Goal: Information Seeking & Learning: Learn about a topic

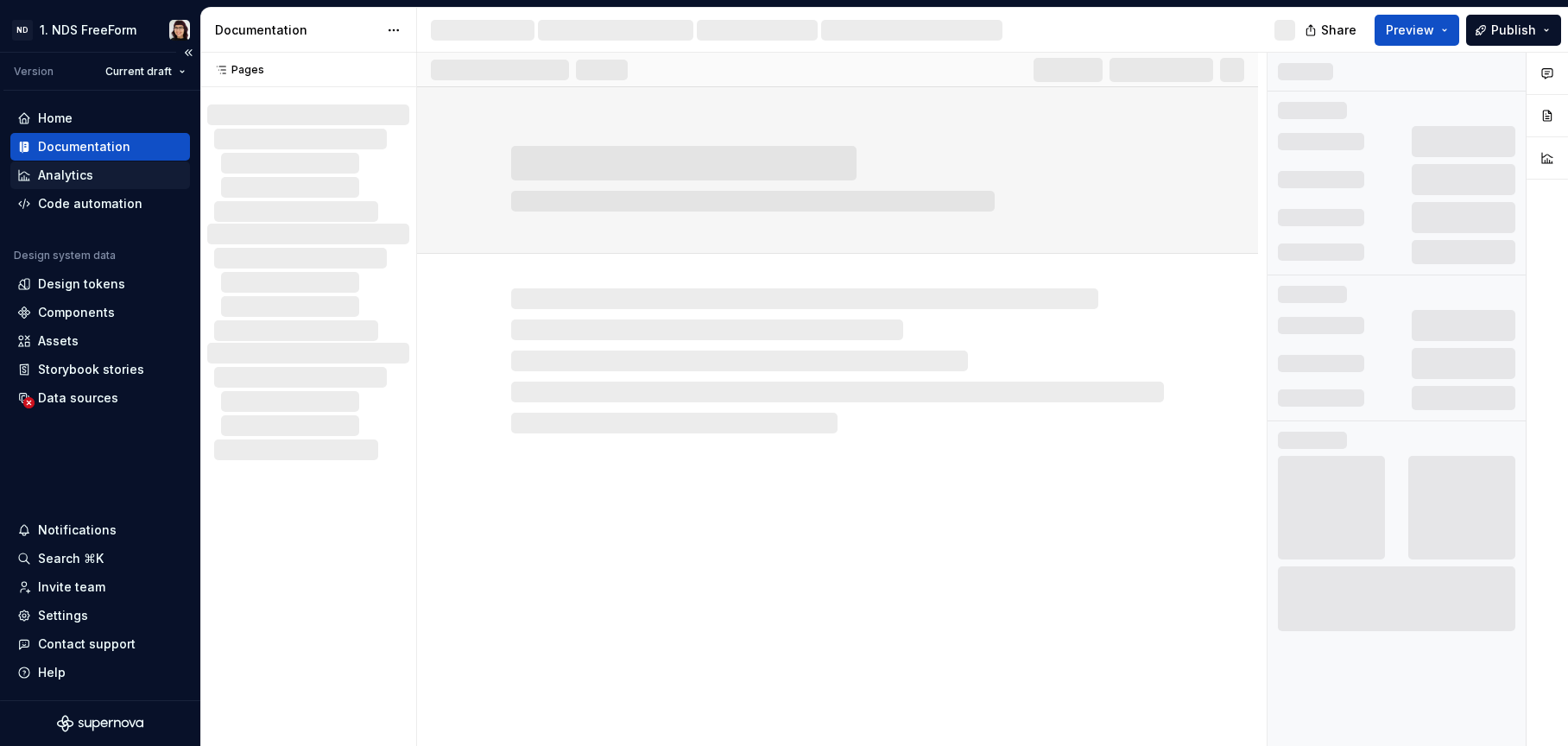
click at [68, 172] on div "Analytics" at bounding box center [66, 175] width 55 height 18
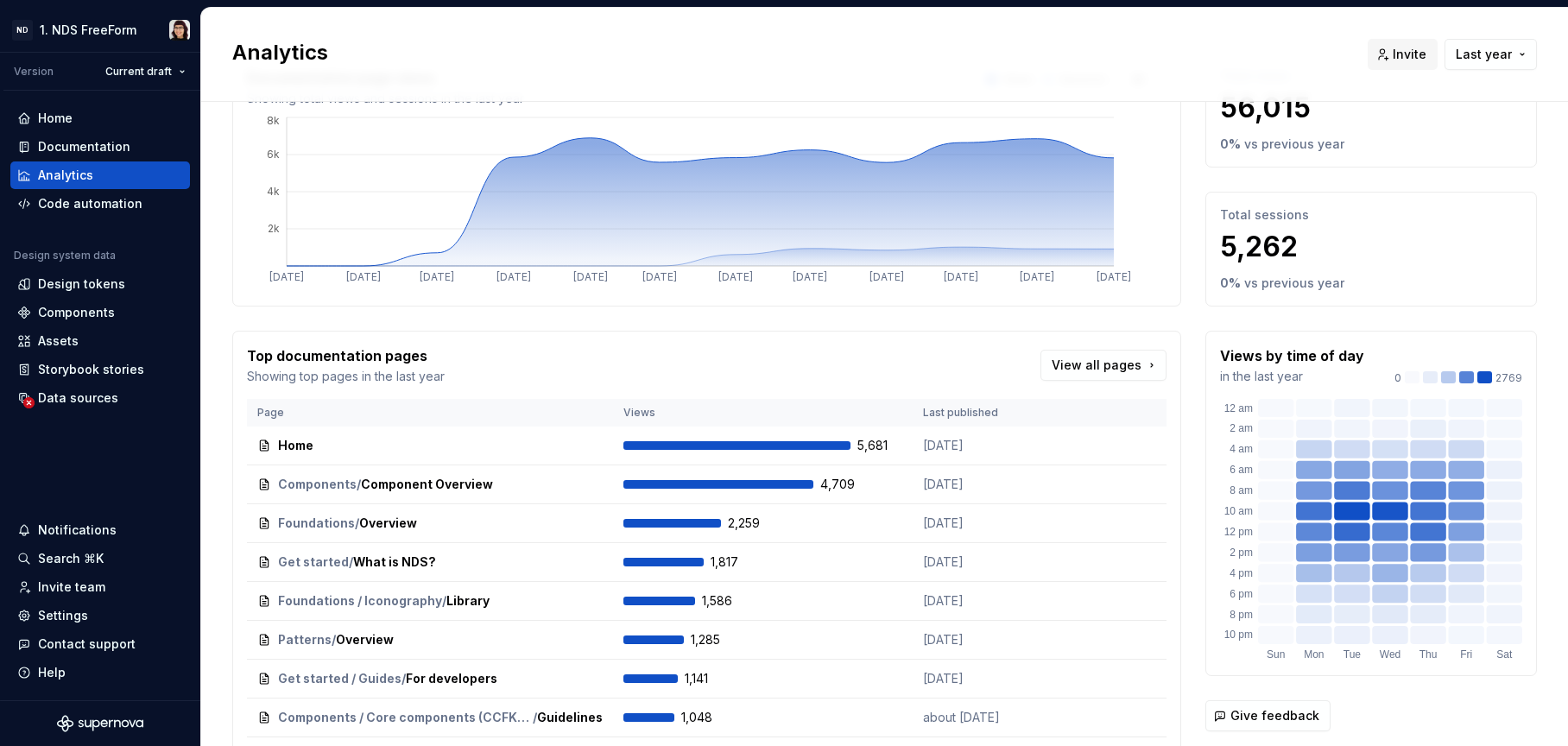
scroll to position [85, 0]
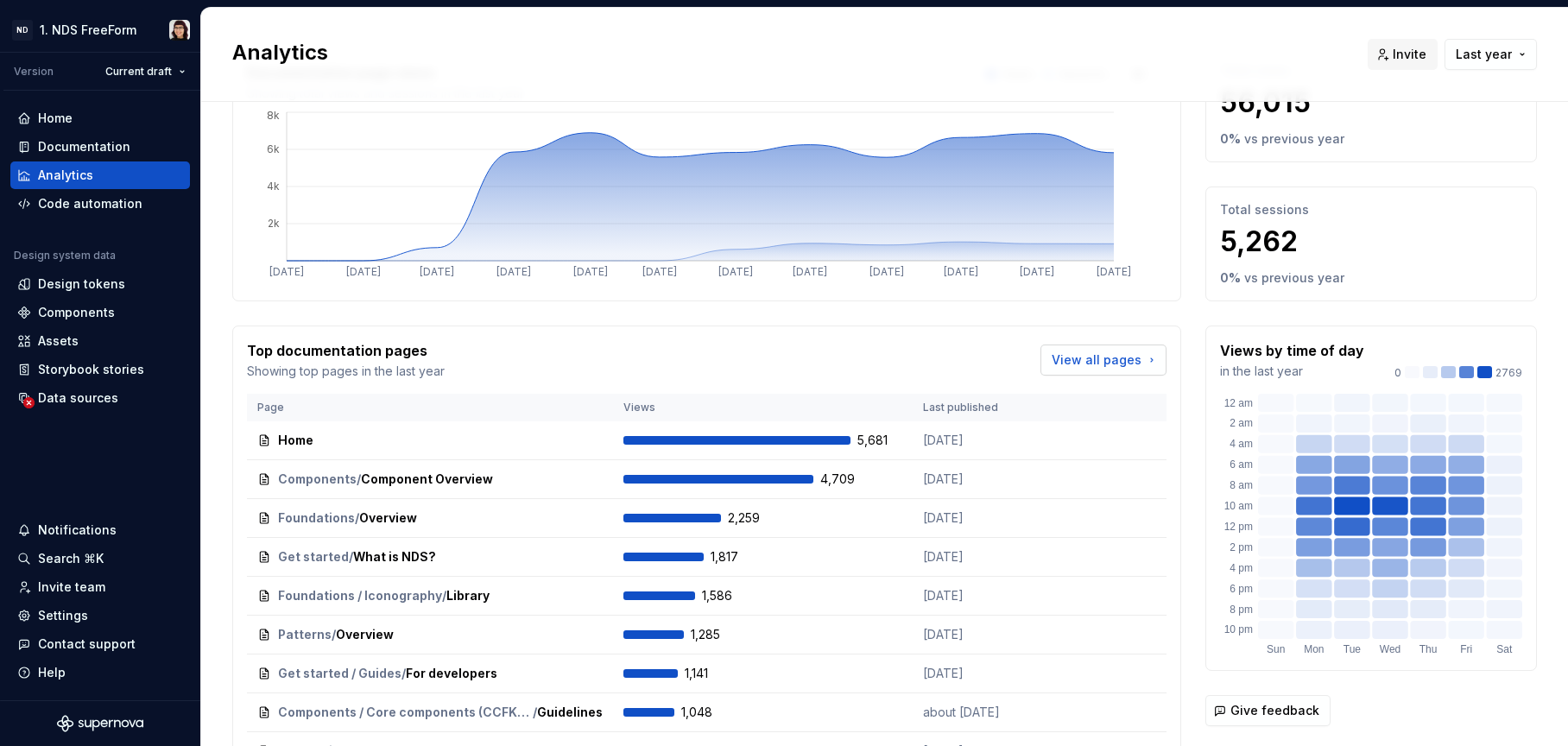
click at [1064, 353] on span "View all pages" at bounding box center [1097, 361] width 90 height 18
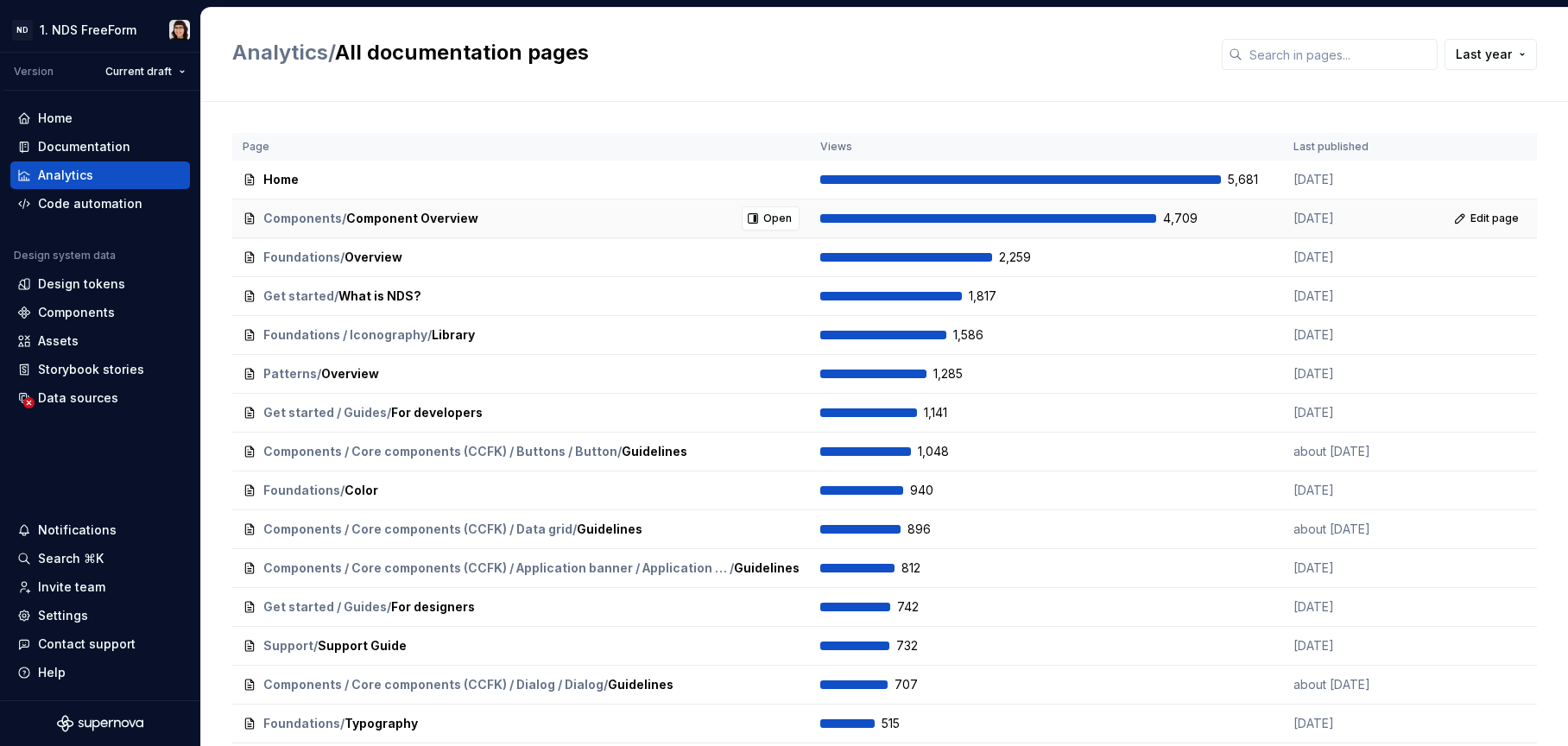
click at [1220, 220] on div "4,709" at bounding box center [1047, 219] width 453 height 18
click at [394, 215] on span "Component Overview" at bounding box center [412, 219] width 132 height 18
click at [777, 212] on span "Open" at bounding box center [777, 219] width 28 height 14
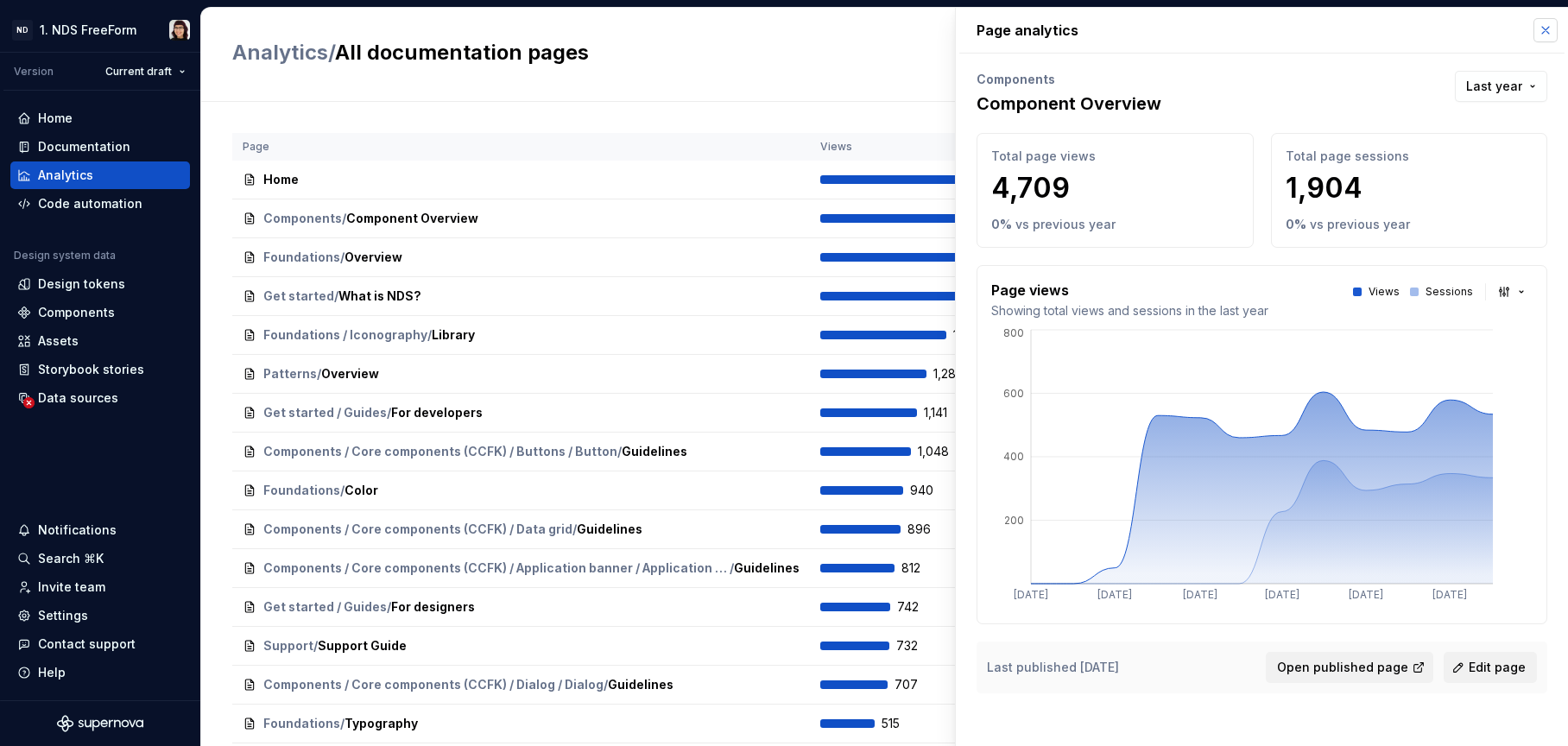
click at [1539, 25] on button "button" at bounding box center [1545, 30] width 24 height 25
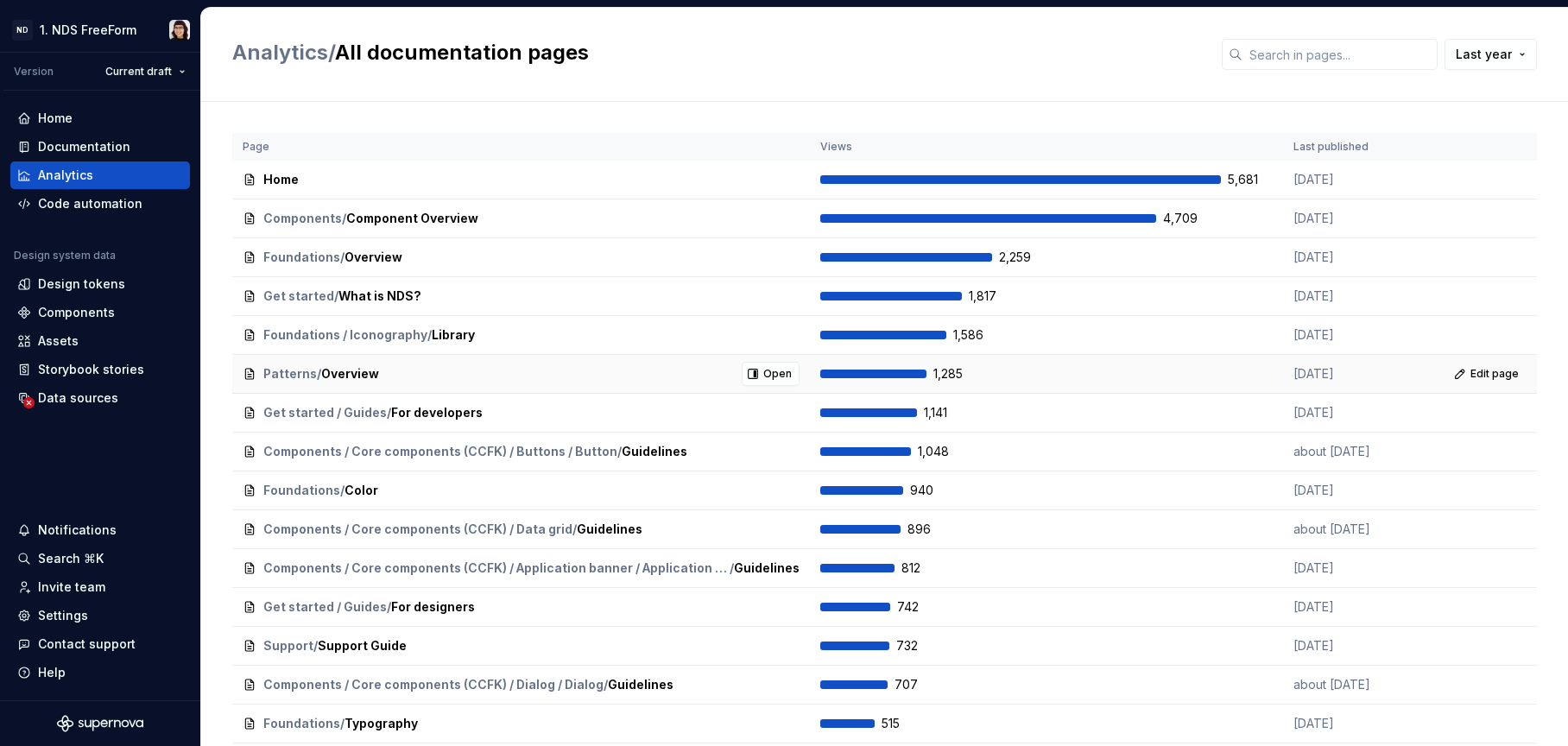
click at [667, 371] on div "Patterns / Overview Open" at bounding box center [521, 373] width 557 height 25
click at [750, 377] on button "Open" at bounding box center [770, 373] width 58 height 25
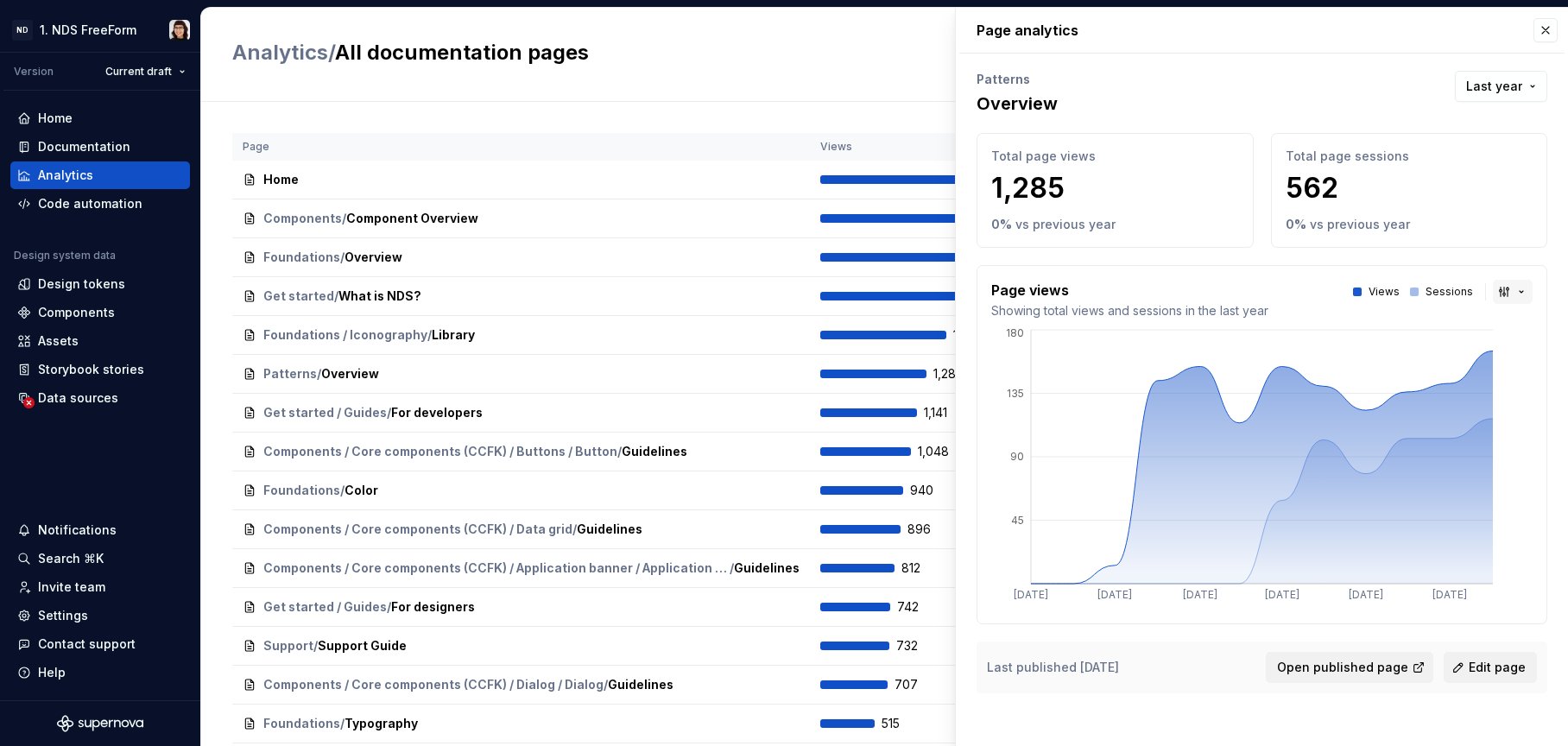
click at [1521, 291] on button "button" at bounding box center [1513, 292] width 40 height 25
click at [1517, 346] on div "Bar chart" at bounding box center [1500, 354] width 113 height 18
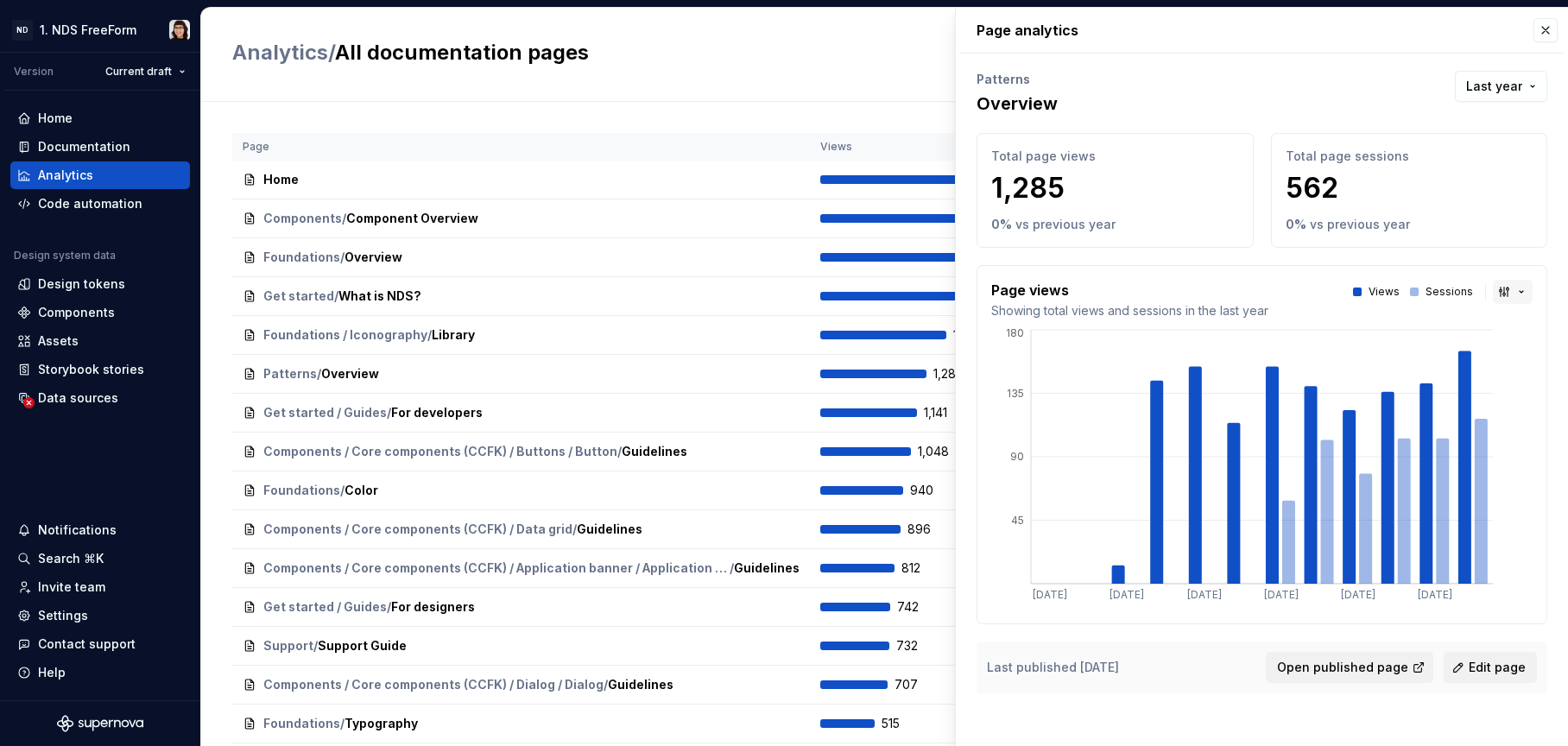
click at [1517, 289] on button "button" at bounding box center [1513, 292] width 40 height 25
click at [1512, 382] on div "Line chart" at bounding box center [1500, 381] width 113 height 18
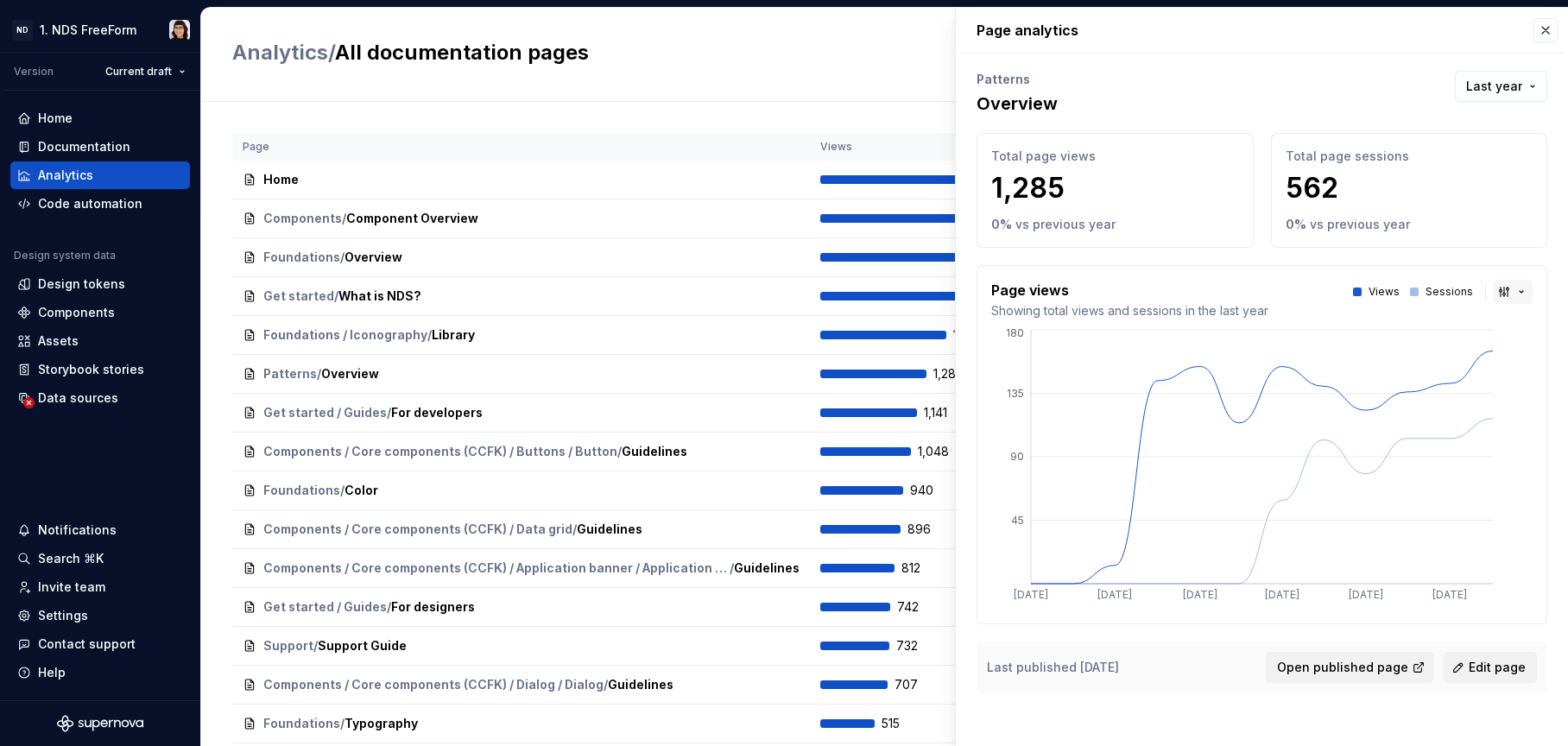
click at [1517, 293] on button "button" at bounding box center [1513, 292] width 40 height 25
click at [1517, 293] on html "ND 1. NDS FreeForm Version Current draft Home Documentation Analytics Code auto…" at bounding box center [784, 373] width 1568 height 746
click at [672, 499] on div "Foundations / Color Open" at bounding box center [521, 490] width 557 height 25
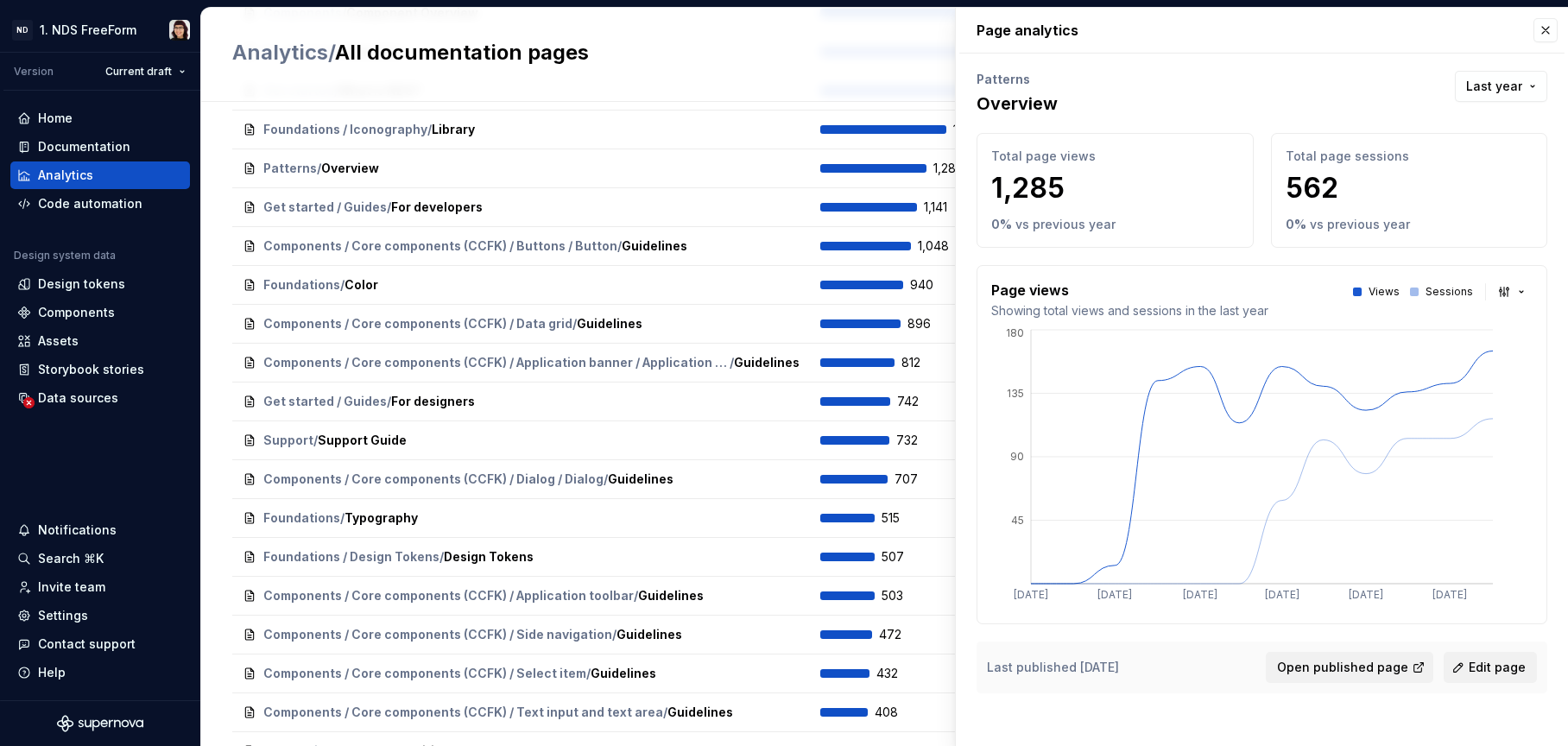
scroll to position [226, 0]
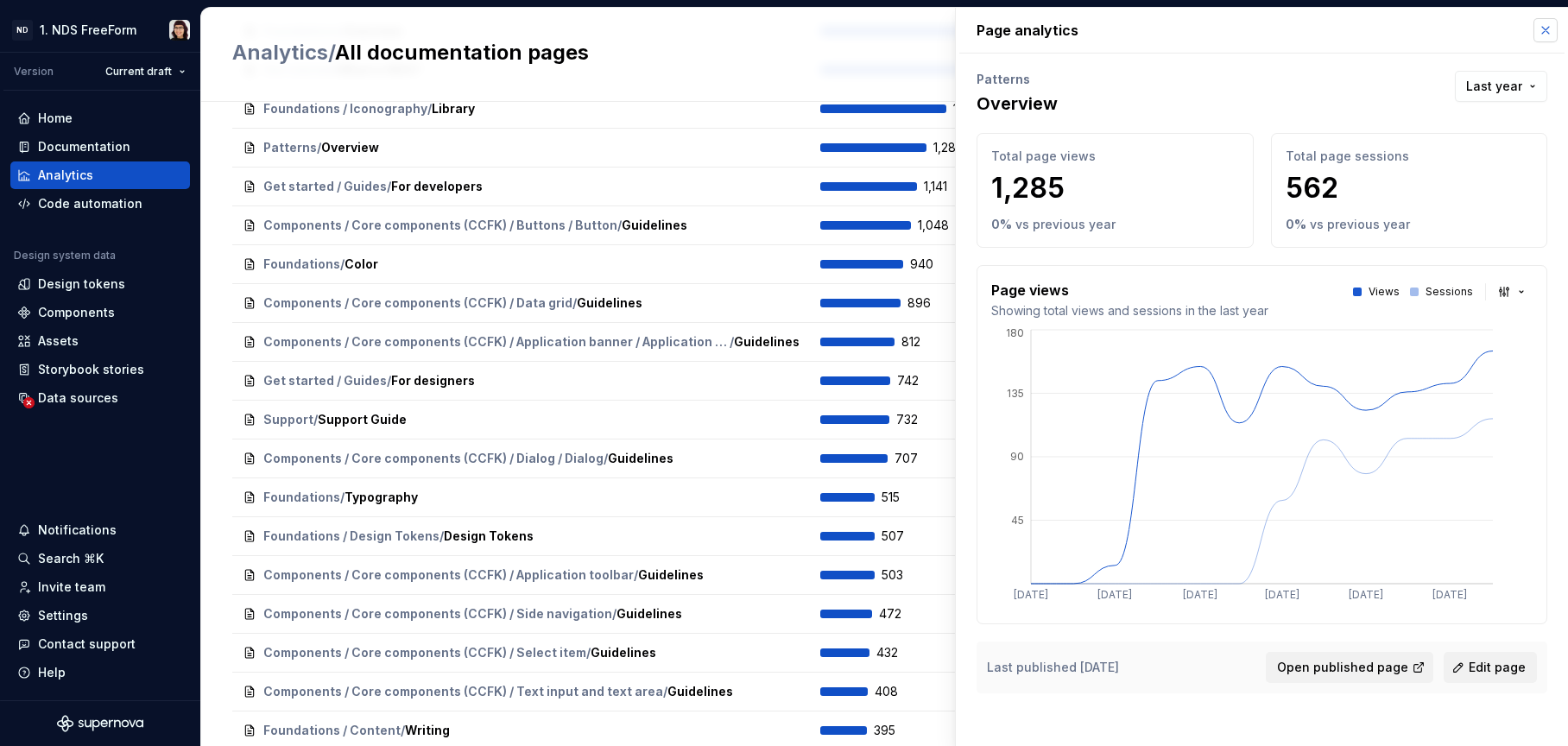
click at [1549, 25] on button "button" at bounding box center [1545, 30] width 24 height 25
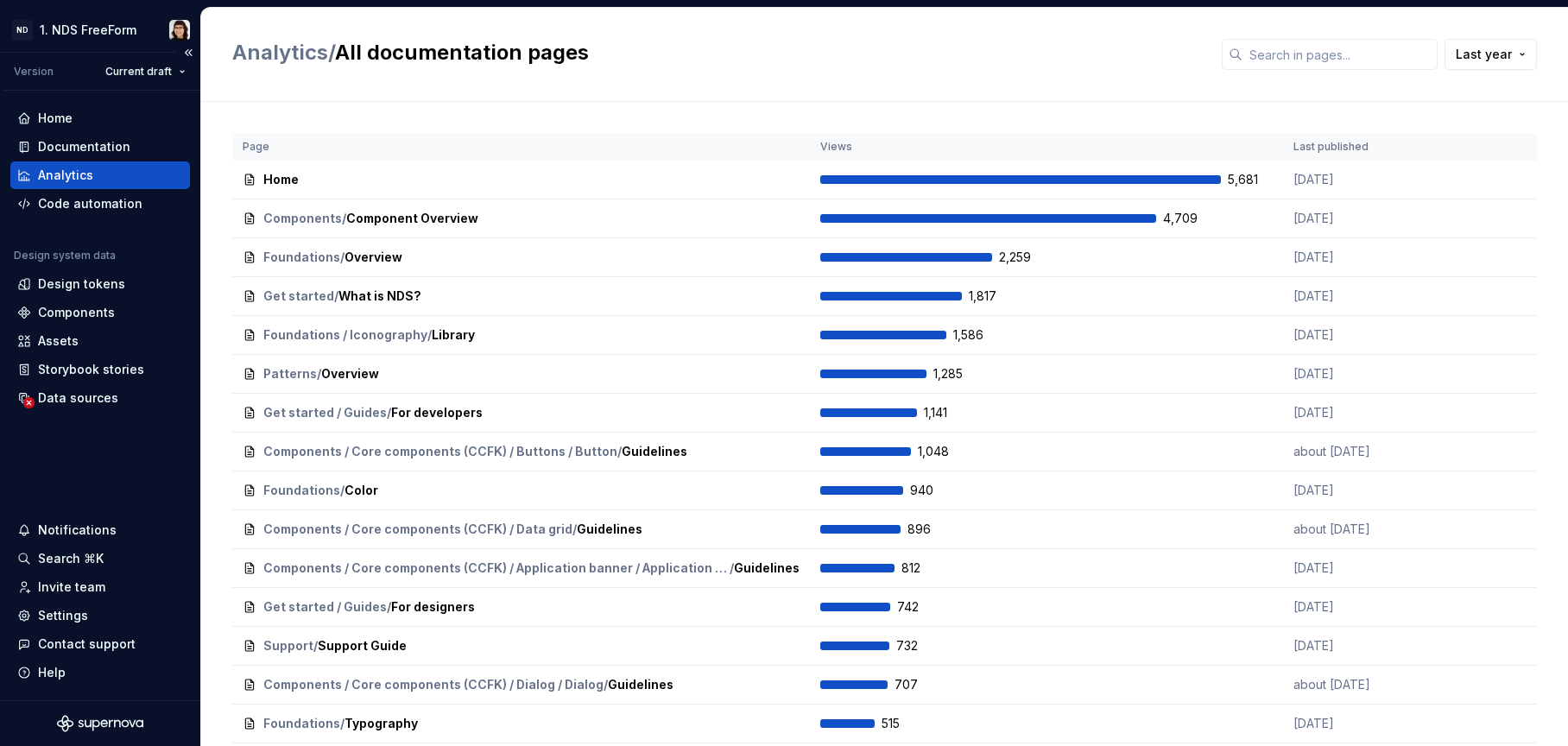
click at [71, 176] on div "Analytics" at bounding box center [66, 175] width 55 height 18
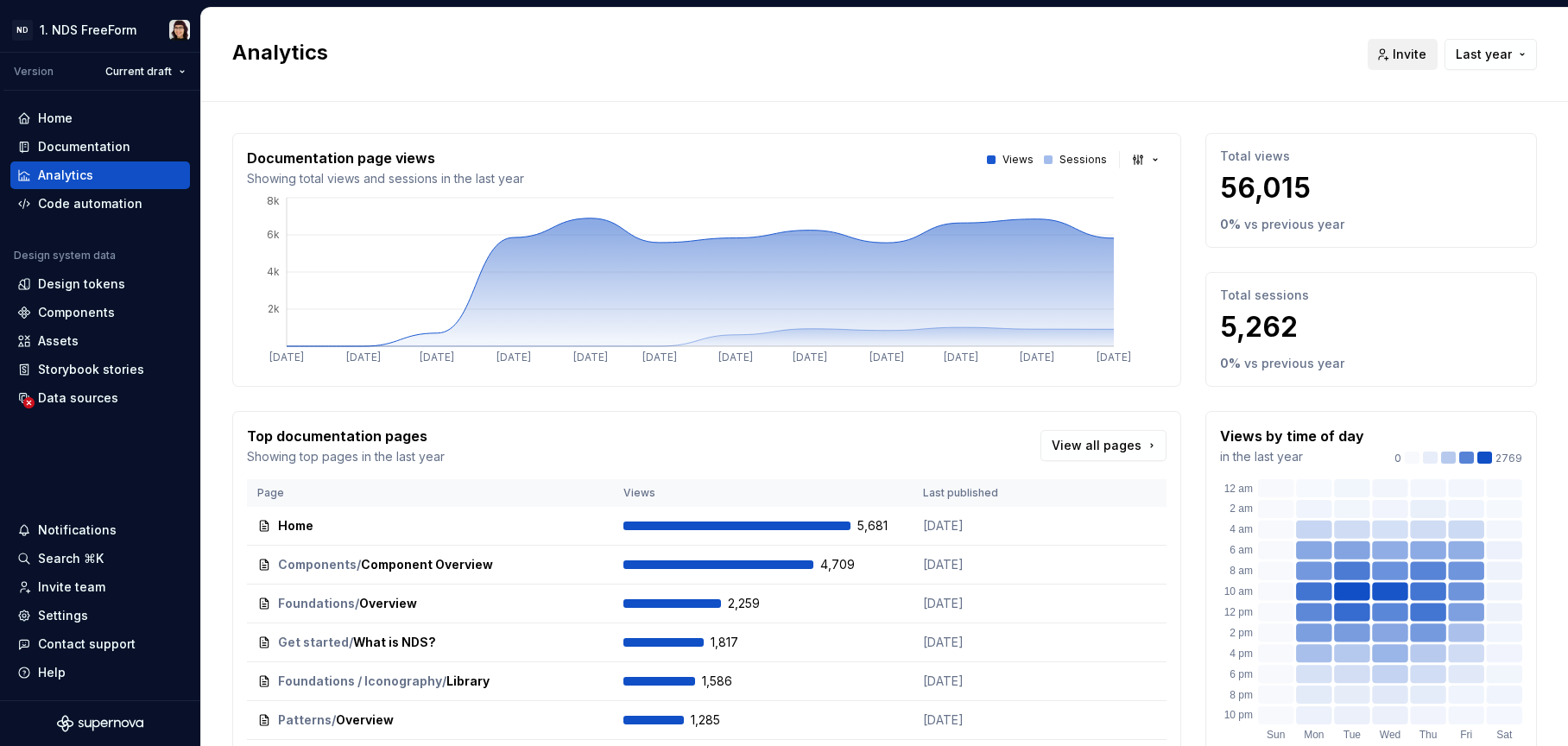
click at [1394, 55] on span "Invite" at bounding box center [1410, 55] width 33 height 18
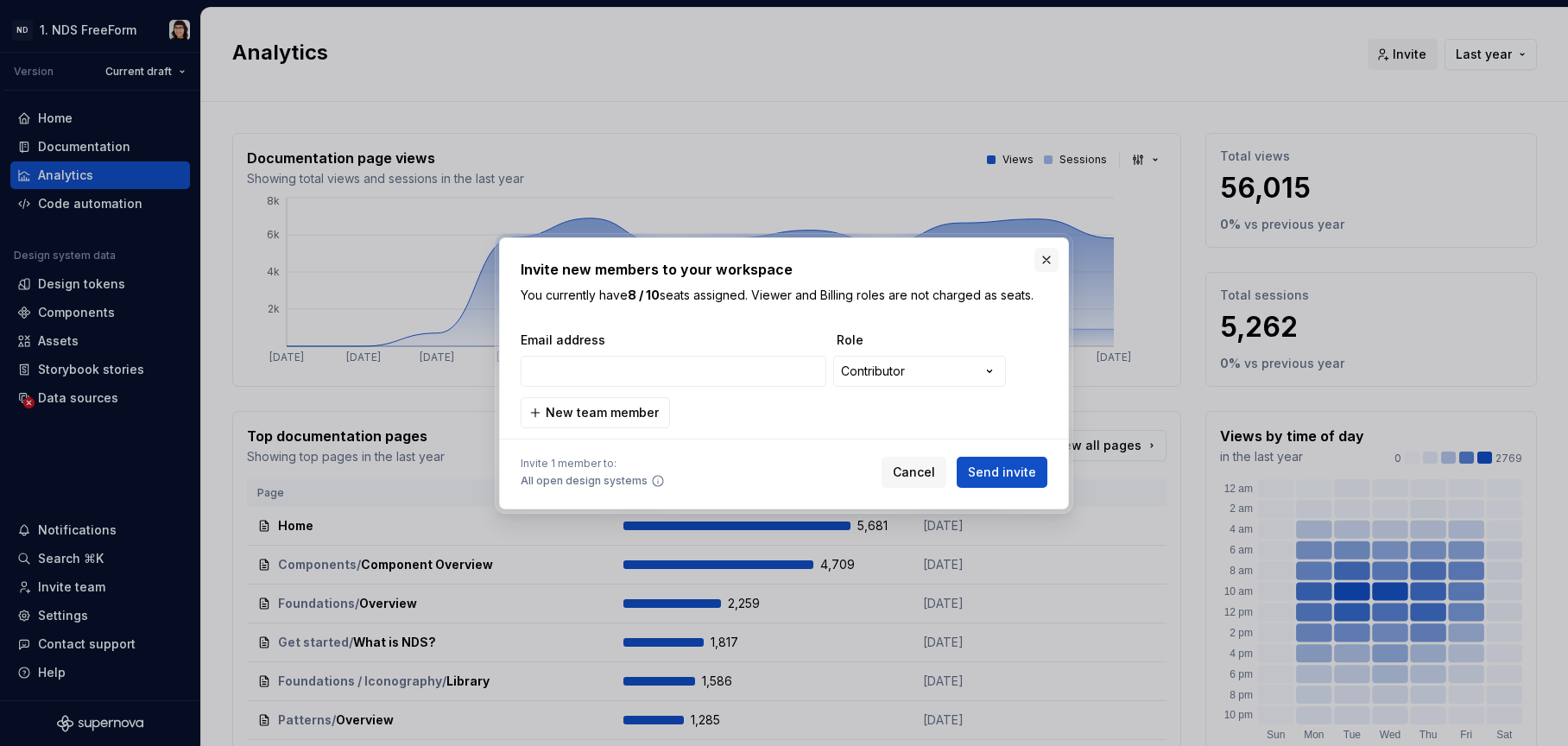
click at [1045, 257] on button "button" at bounding box center [1047, 260] width 24 height 25
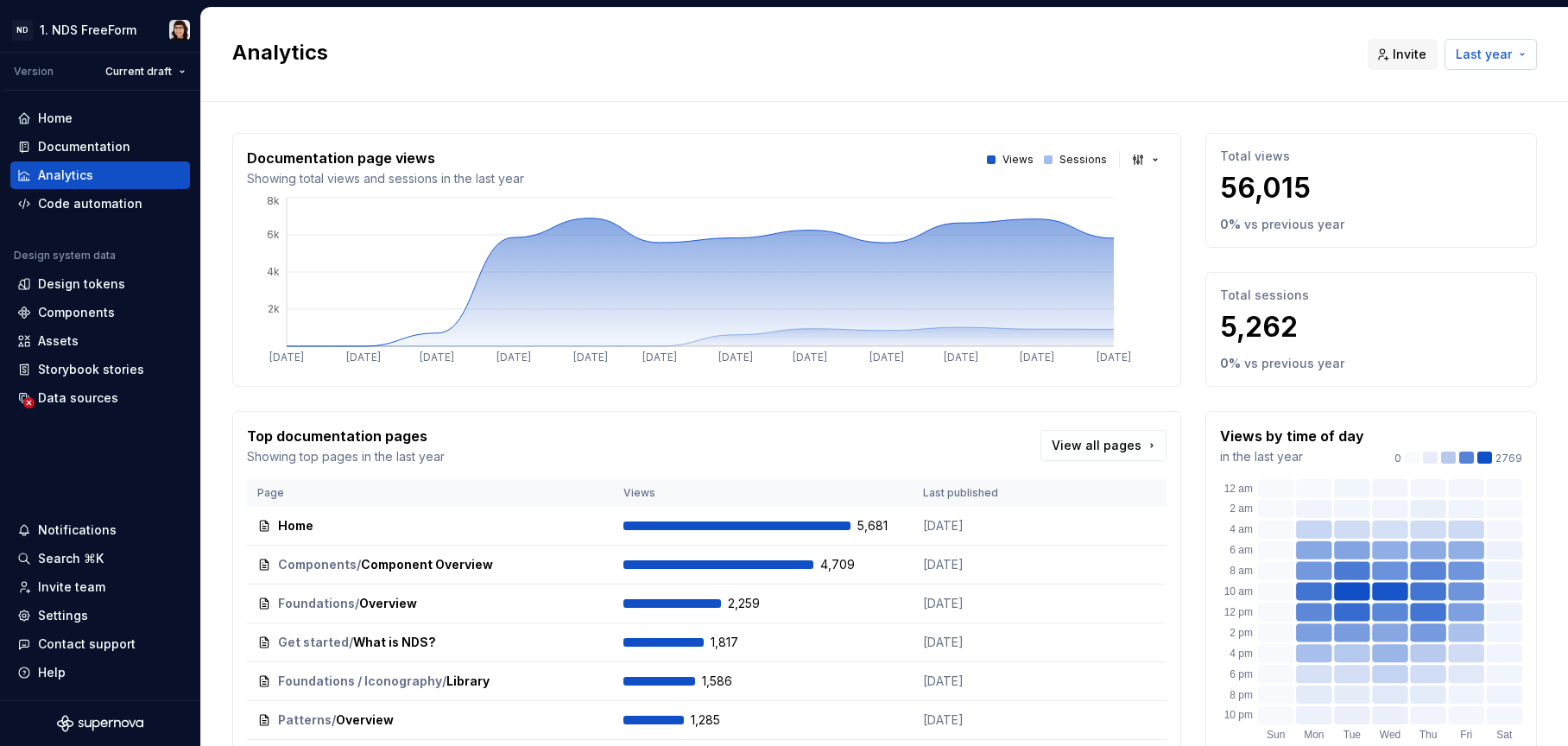
click at [1482, 44] on button "Last year" at bounding box center [1491, 55] width 92 height 31
click at [869, 115] on html "ND 1. NDS FreeForm Version Current draft Home Documentation Analytics Code auto…" at bounding box center [784, 373] width 1568 height 746
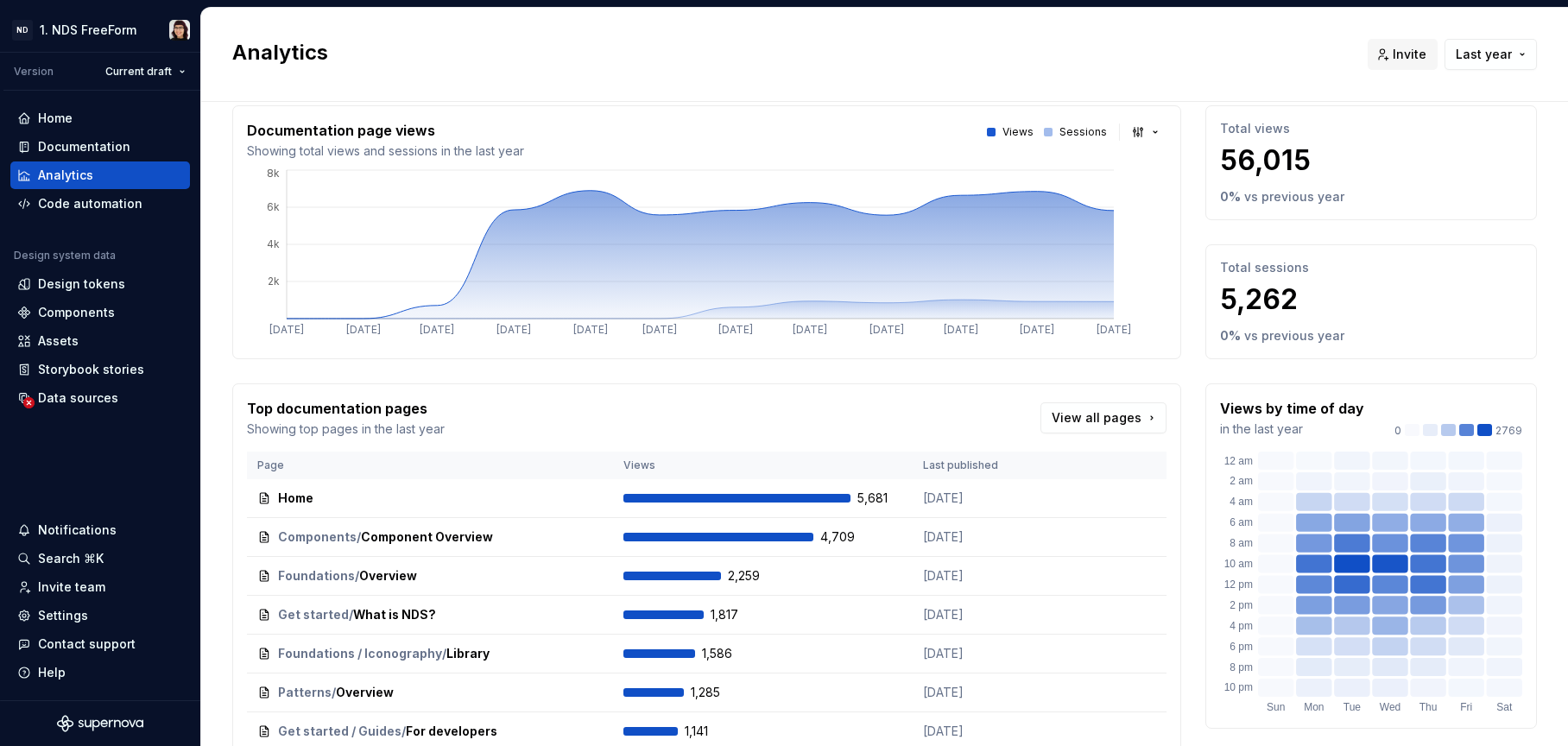
scroll to position [31, 0]
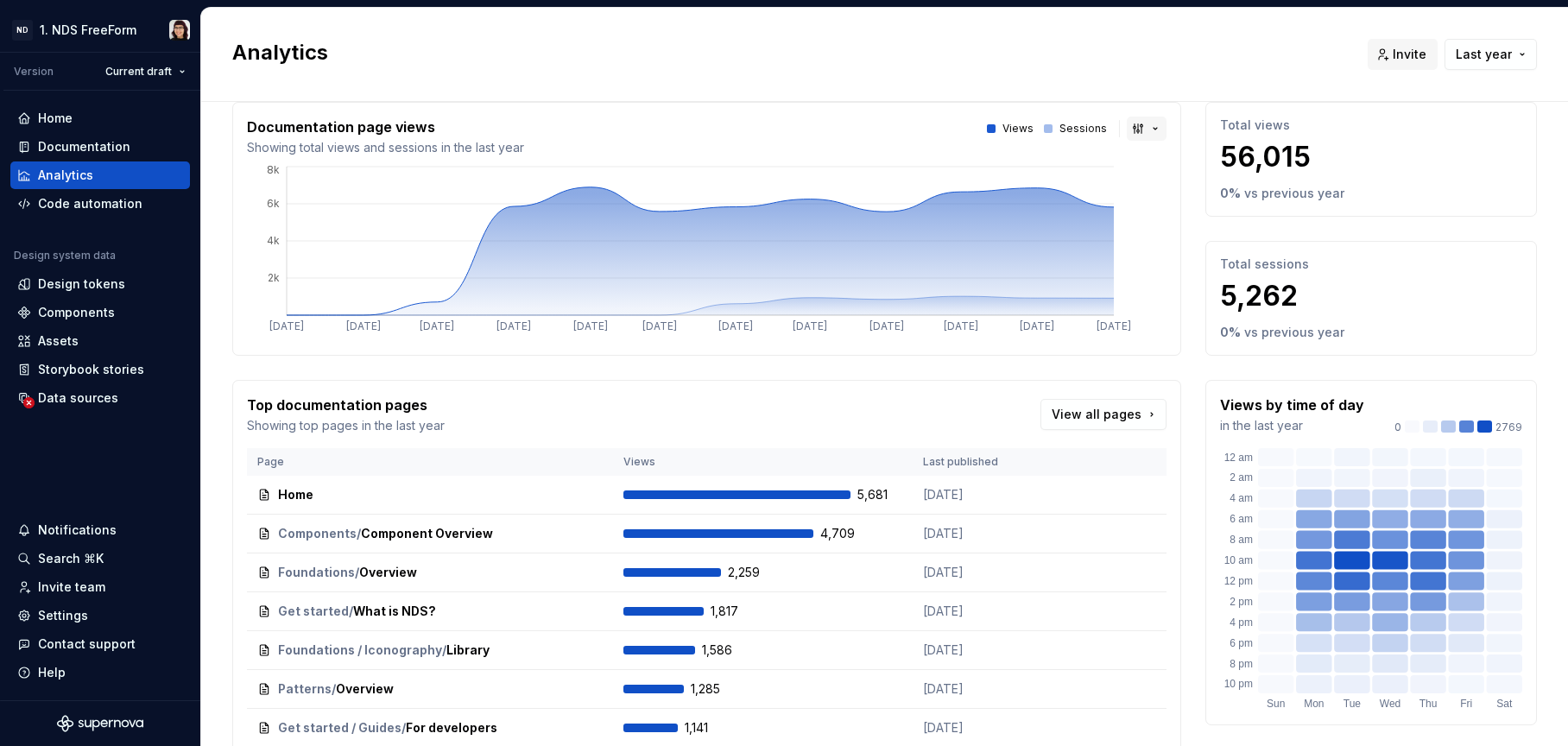
click at [1127, 123] on button "button" at bounding box center [1147, 128] width 40 height 25
click at [1124, 123] on html "ND 1. NDS FreeForm Version Current draft Home Documentation Analytics Code auto…" at bounding box center [784, 373] width 1568 height 746
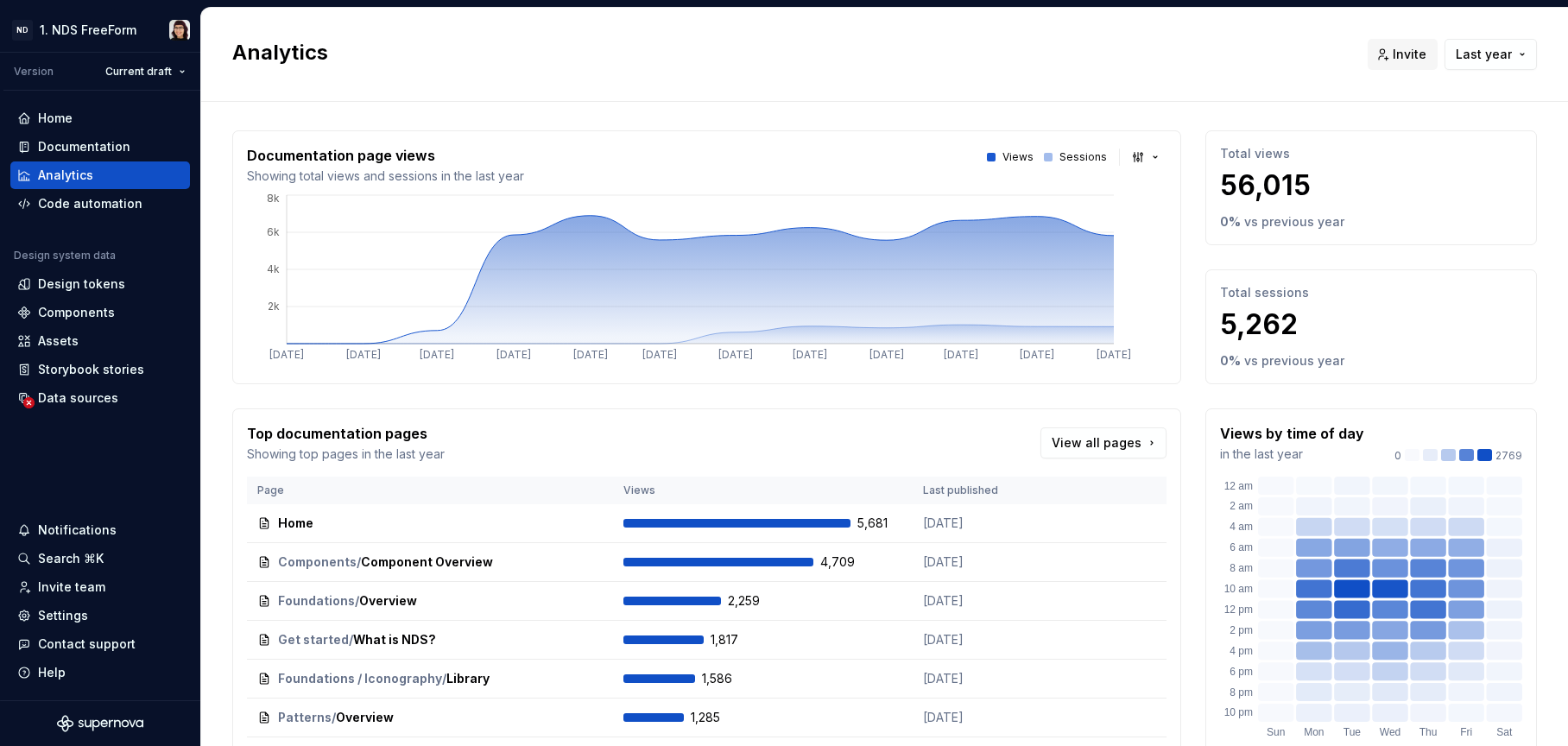
scroll to position [0, 0]
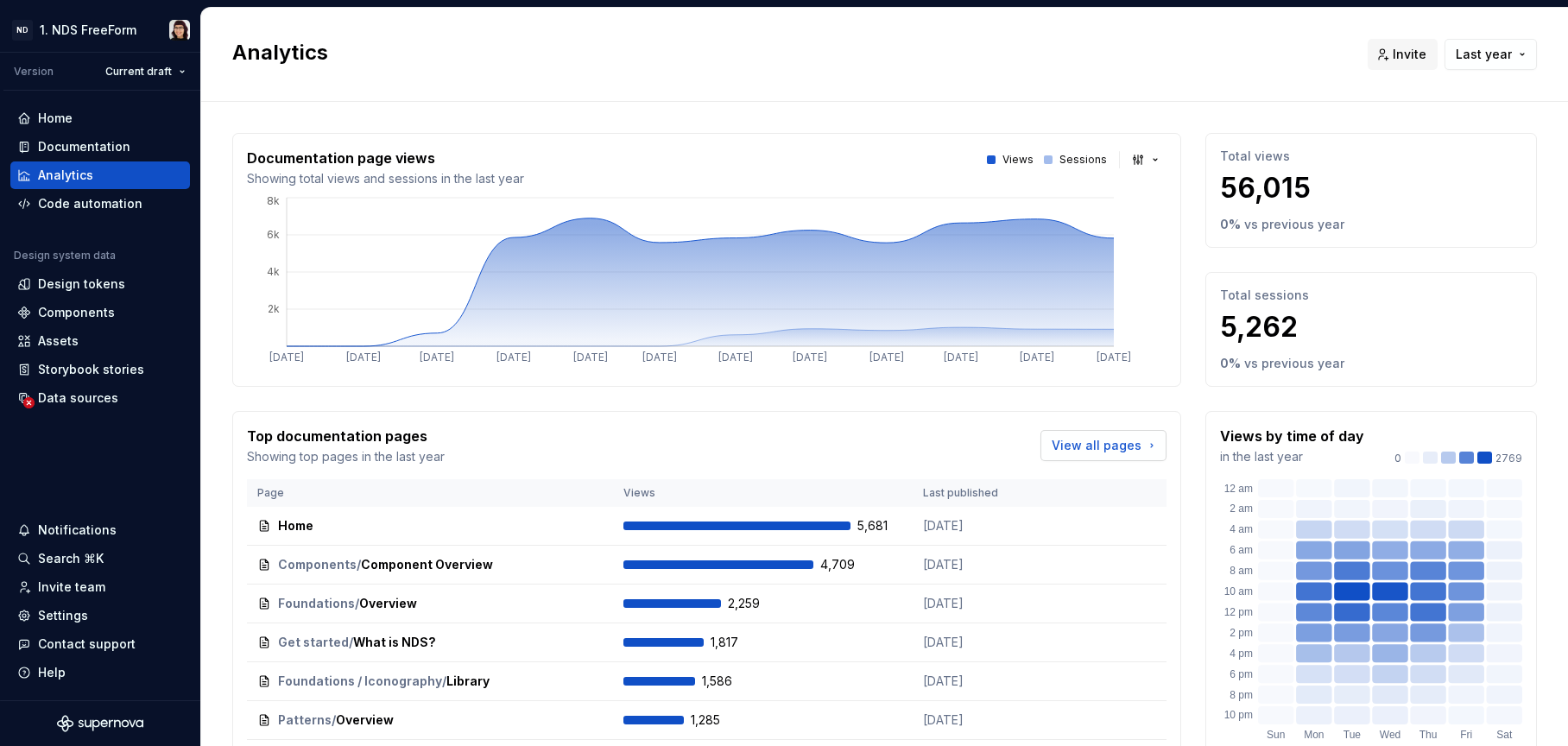
click at [1080, 433] on link "View all pages" at bounding box center [1103, 446] width 126 height 31
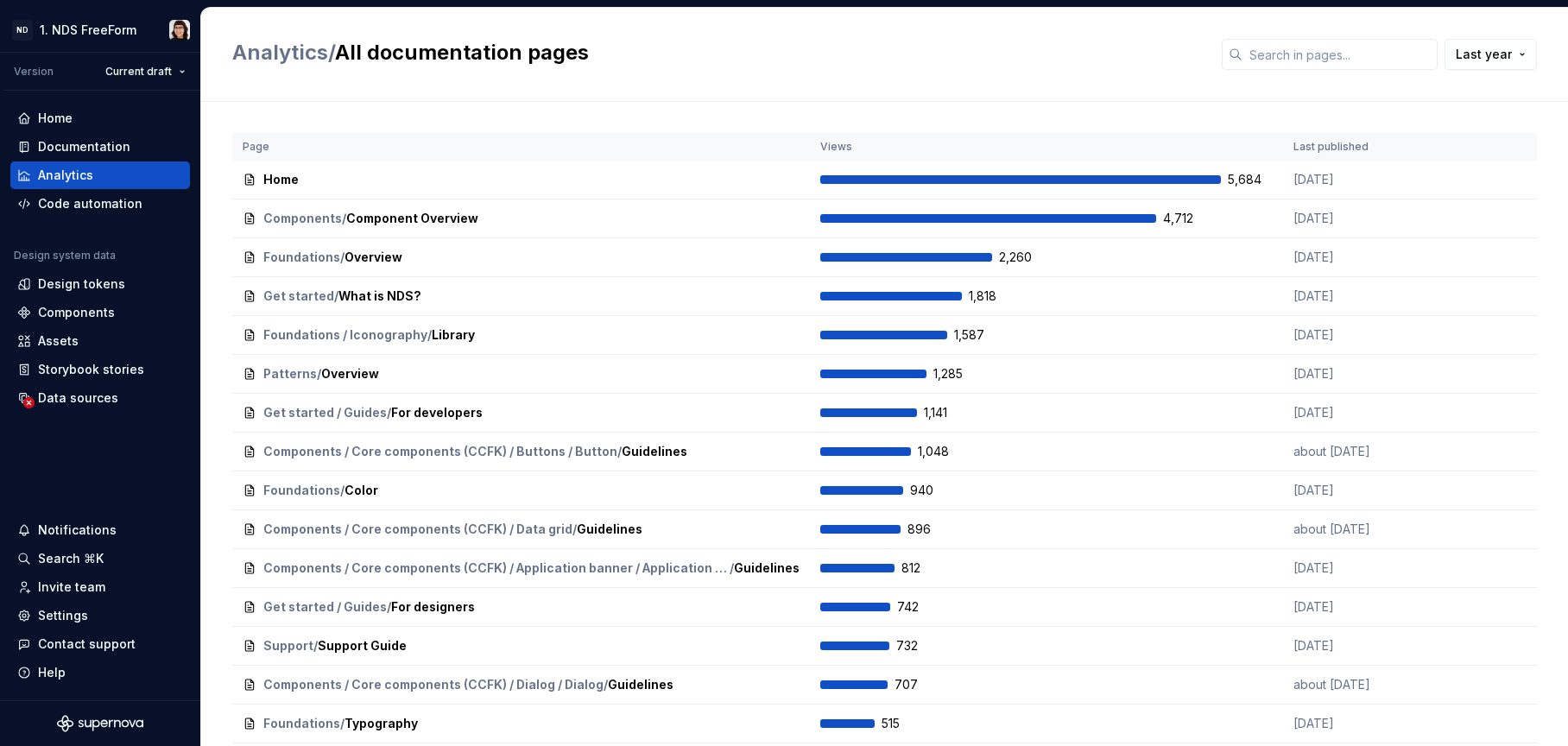
click at [1042, 142] on th "Views" at bounding box center [1047, 147] width 473 height 27
click at [760, 167] on td "Home Open" at bounding box center [521, 180] width 578 height 39
click at [763, 175] on span "Open" at bounding box center [777, 179] width 28 height 14
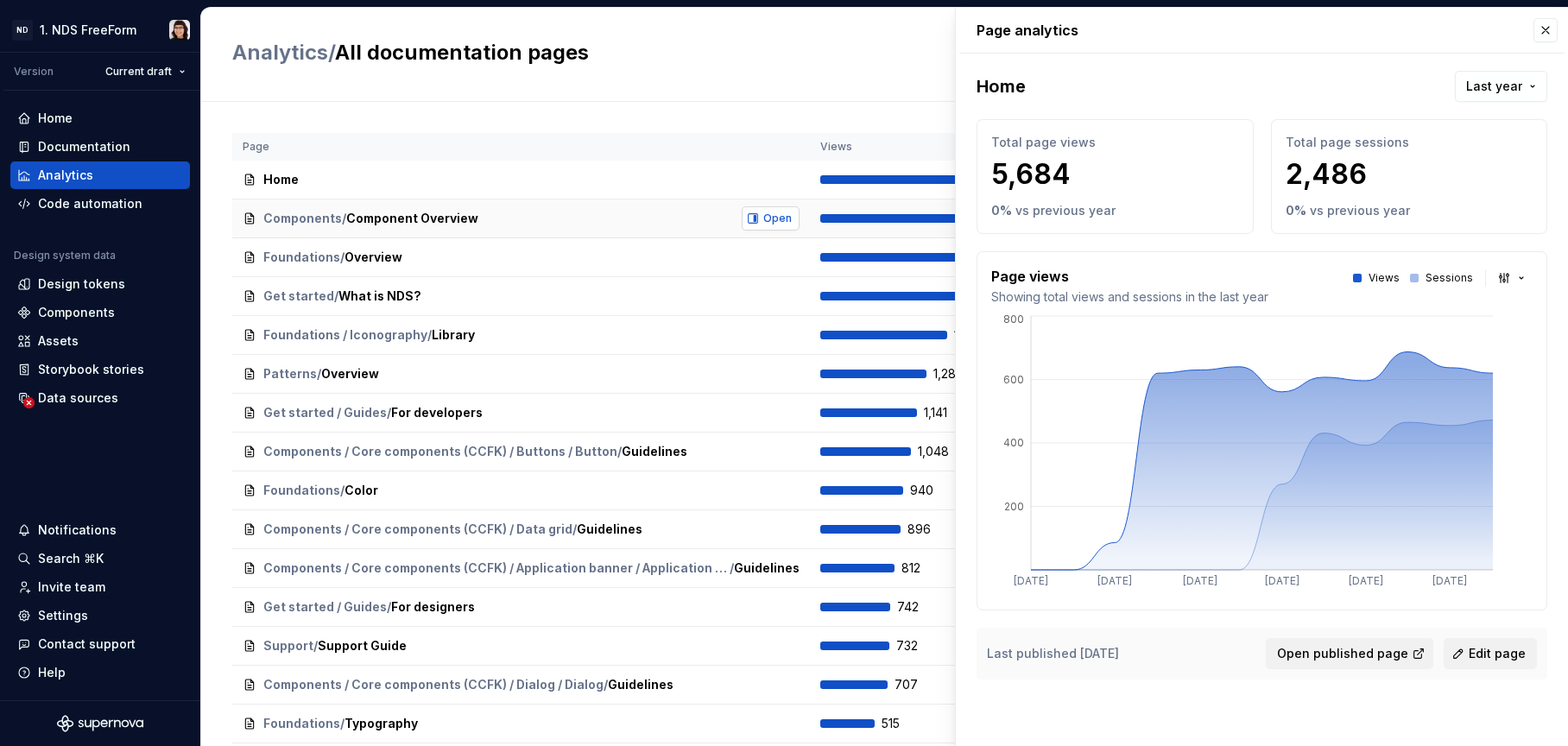
click at [764, 224] on span "Open" at bounding box center [777, 219] width 28 height 14
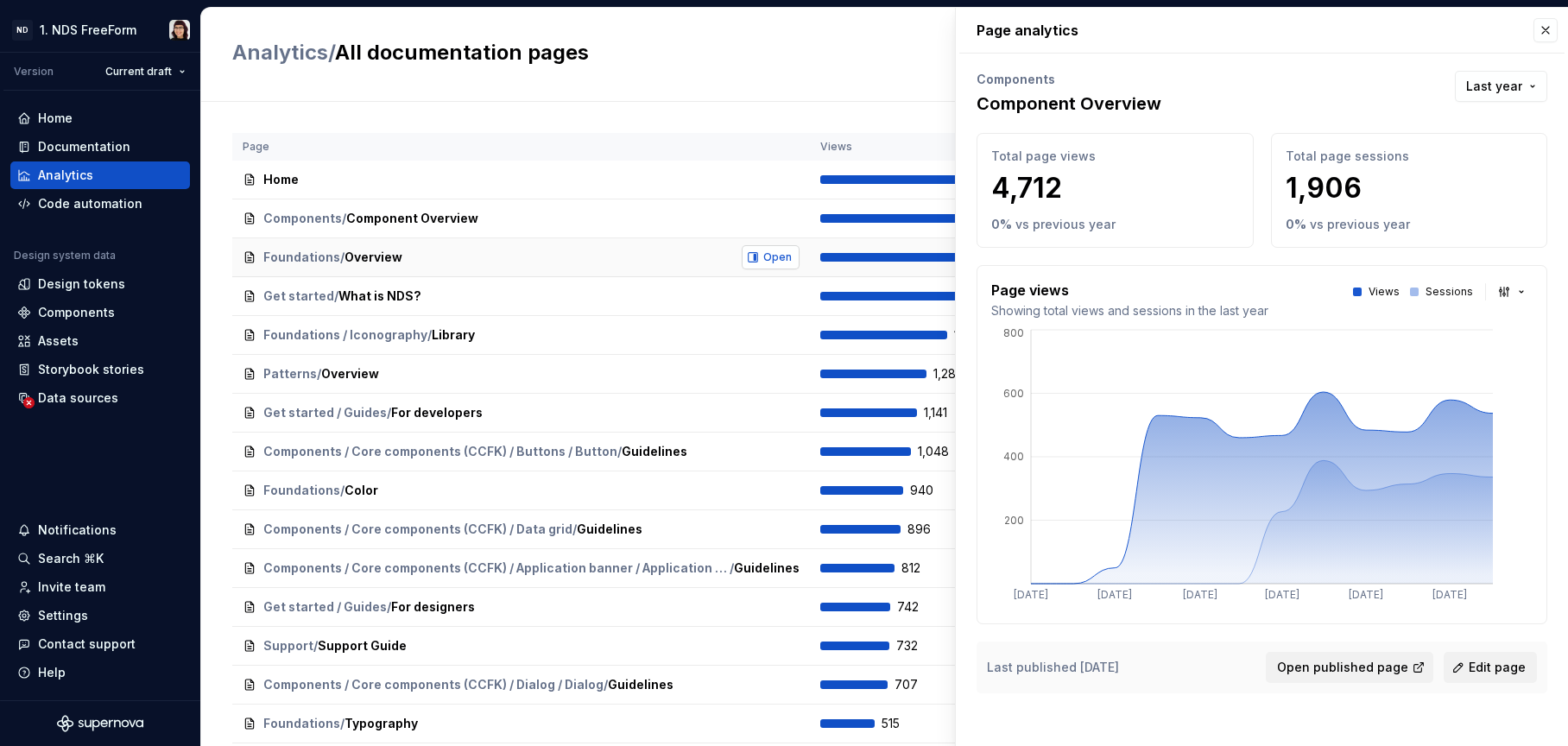
click at [764, 251] on span "Open" at bounding box center [777, 258] width 28 height 14
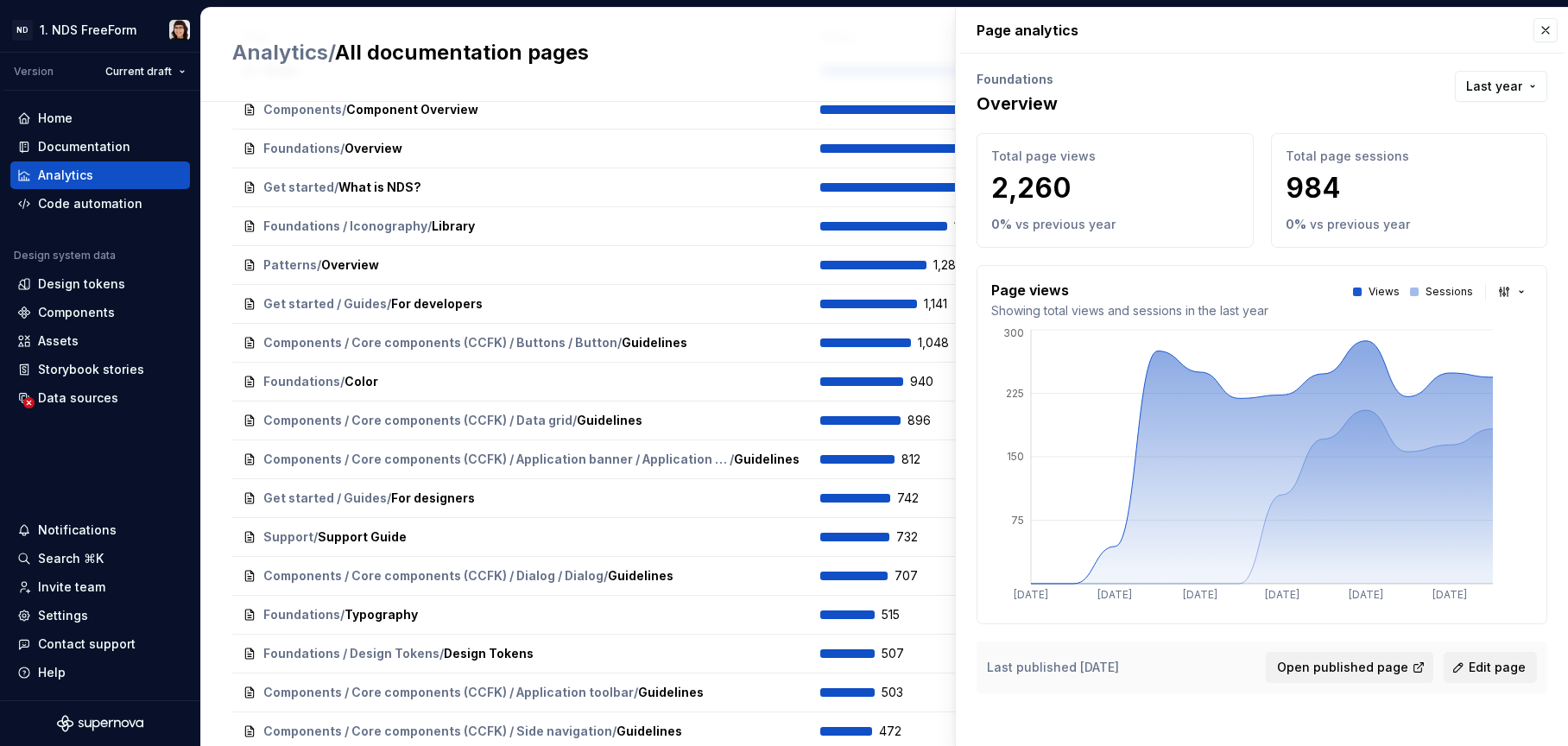
scroll to position [143, 0]
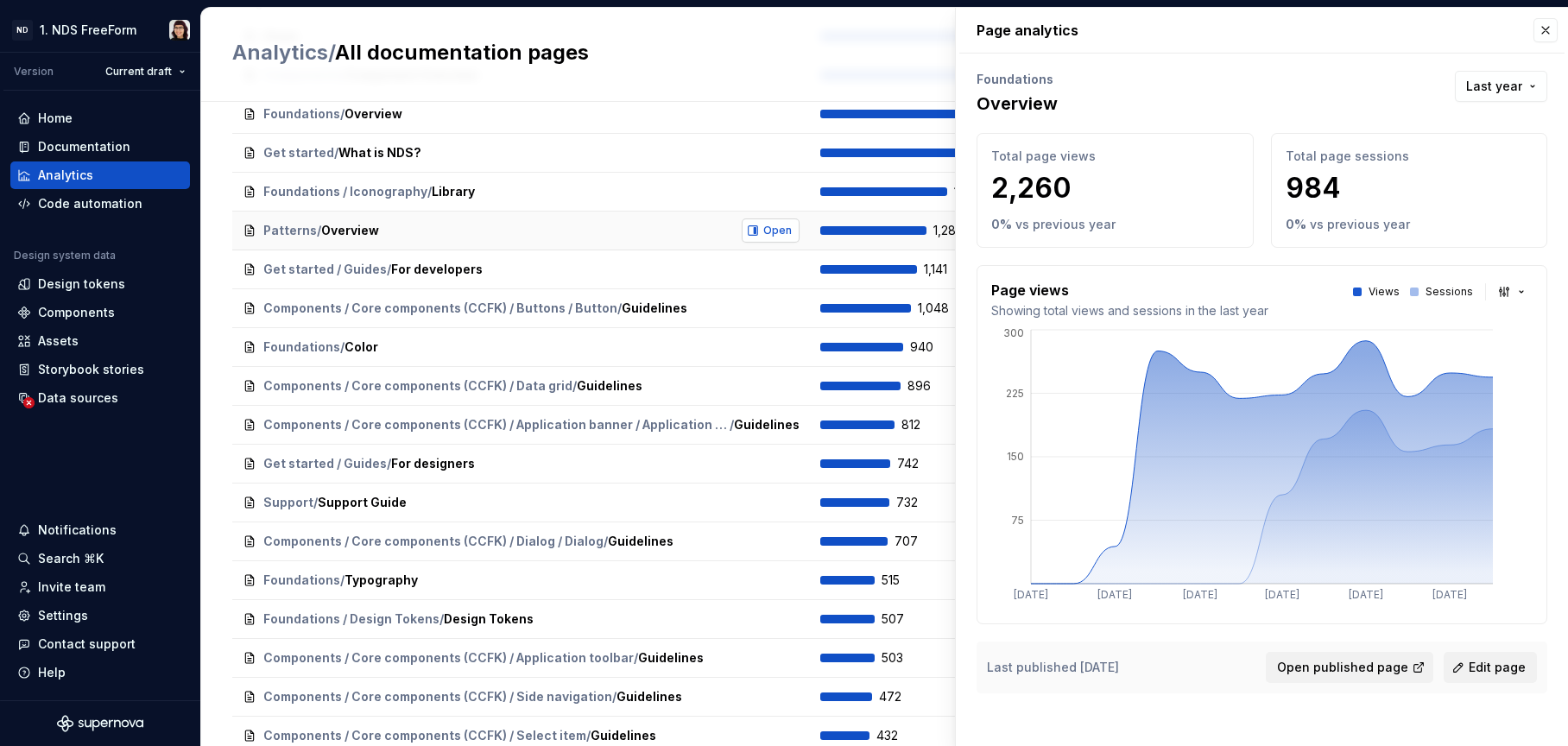
click at [764, 227] on span "Open" at bounding box center [777, 230] width 28 height 14
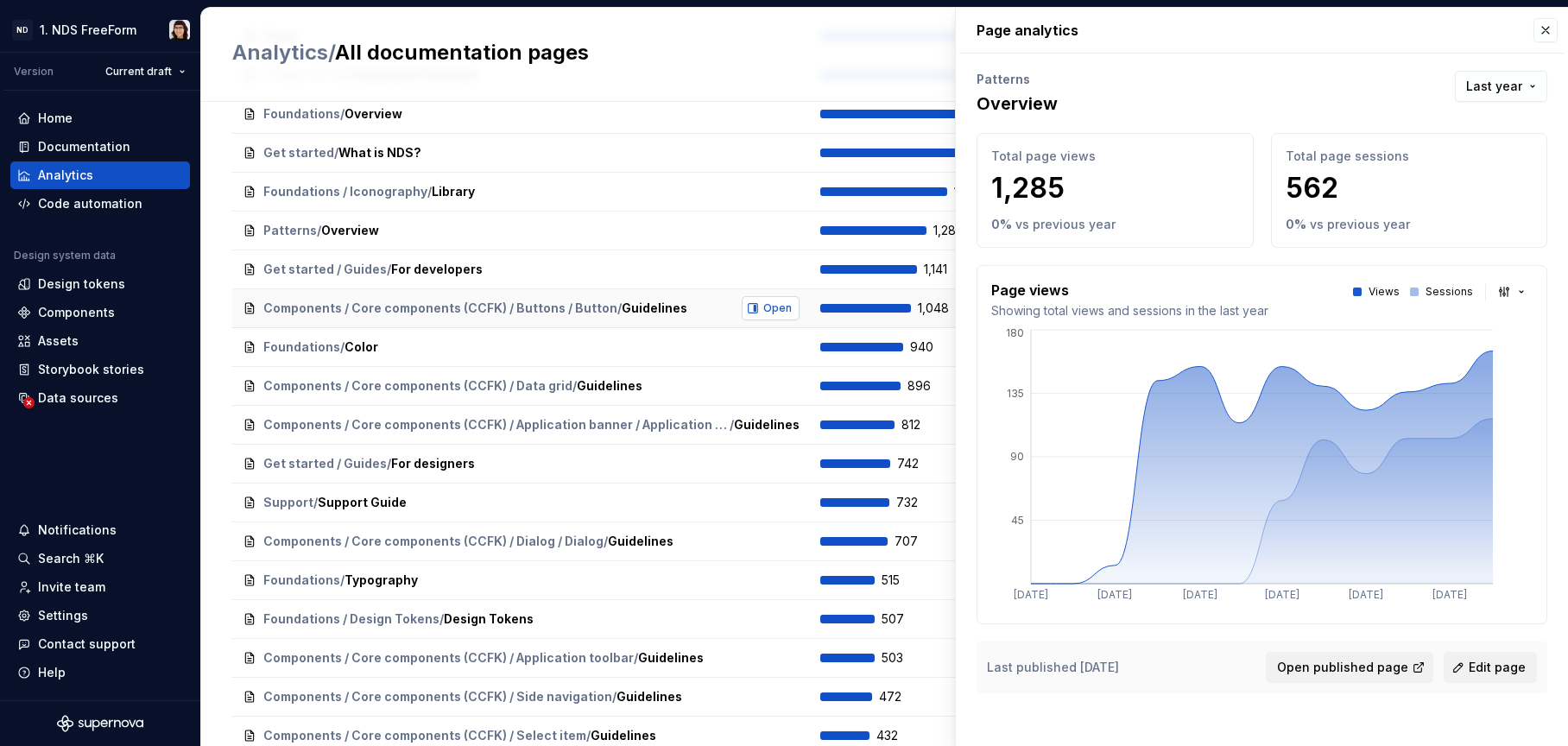
click at [763, 312] on span "Open" at bounding box center [777, 309] width 28 height 14
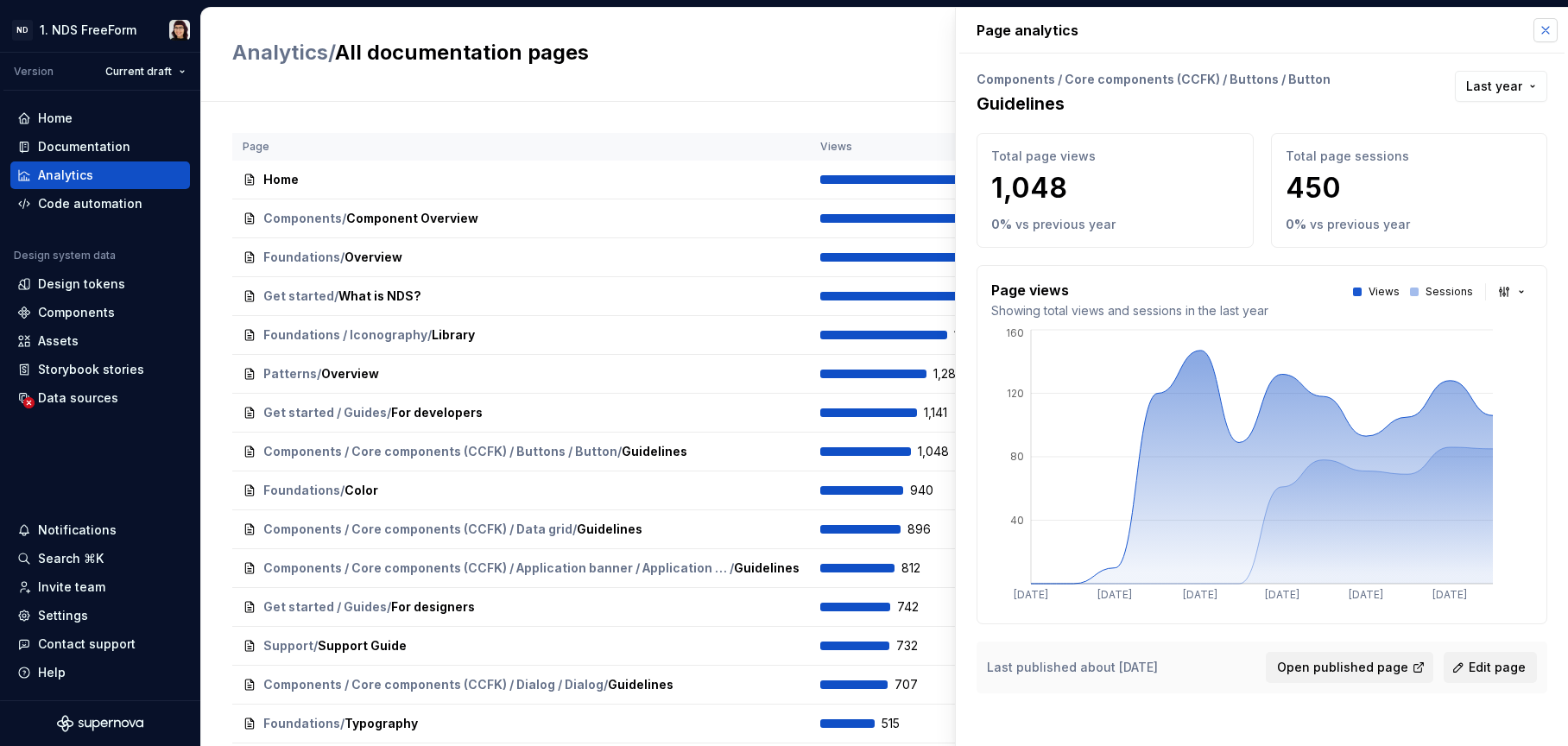
click at [1553, 30] on button "button" at bounding box center [1545, 30] width 24 height 25
click at [1546, 28] on button "button" at bounding box center [1545, 30] width 24 height 25
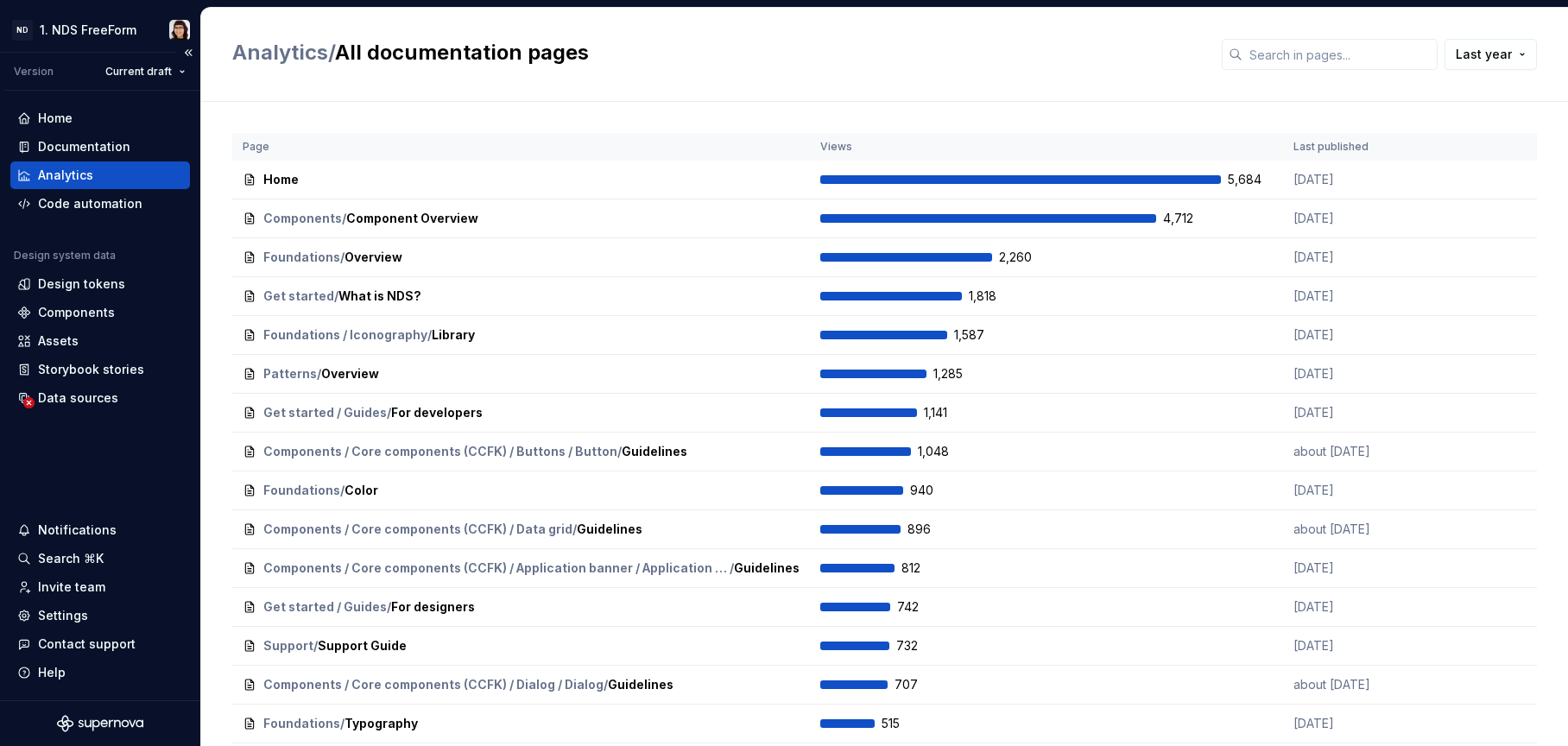
click at [98, 182] on div "Analytics" at bounding box center [100, 175] width 166 height 18
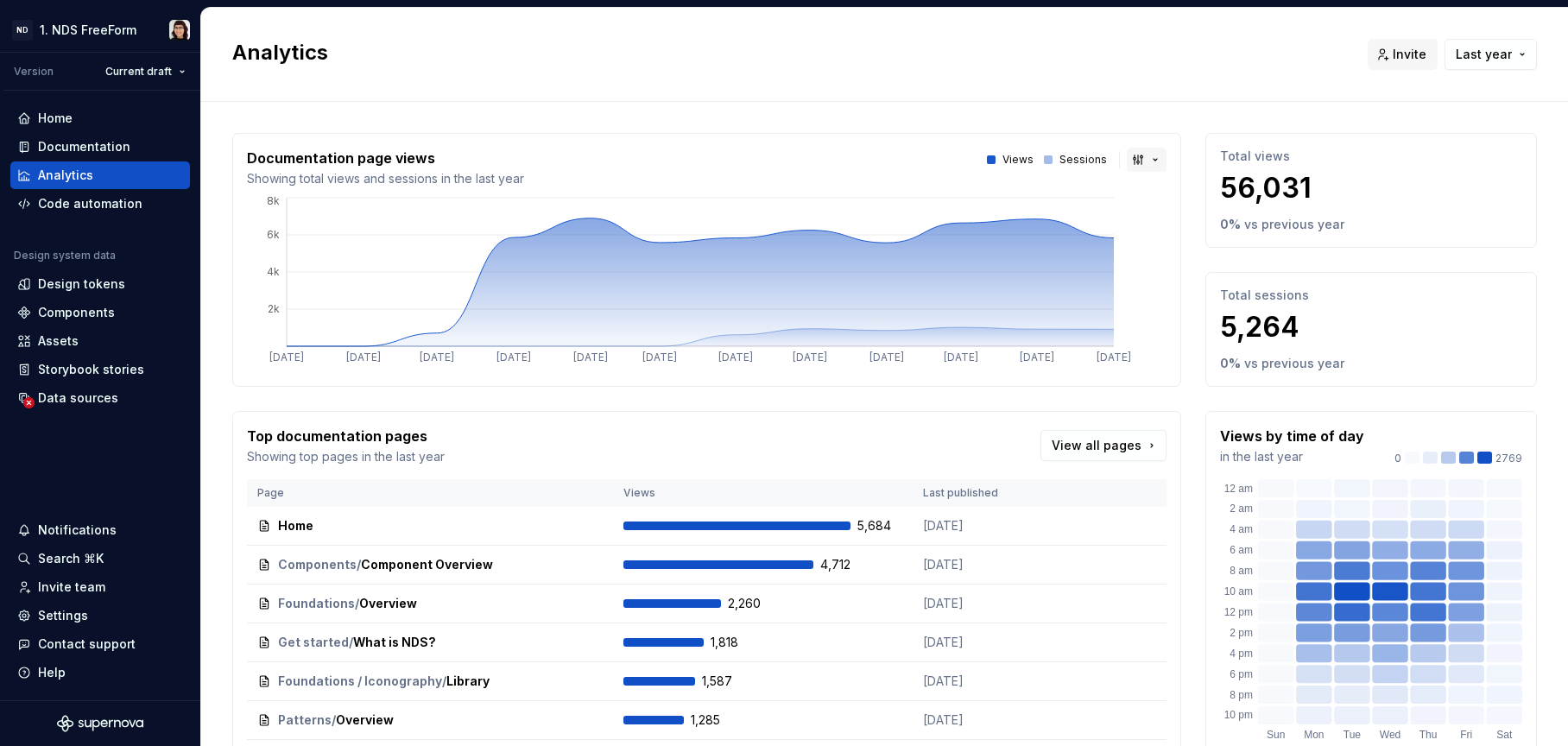
click at [1139, 156] on button "button" at bounding box center [1147, 160] width 40 height 25
click at [1053, 95] on html "ND 1. NDS FreeForm Version Current draft Home Documentation Analytics Code auto…" at bounding box center [784, 373] width 1568 height 746
click at [1131, 149] on div "Documentation page views Showing total views and sessions in the last year View…" at bounding box center [707, 260] width 950 height 254
click at [1131, 157] on button "button" at bounding box center [1147, 160] width 40 height 25
click at [1140, 252] on span "Line chart" at bounding box center [1192, 249] width 147 height 27
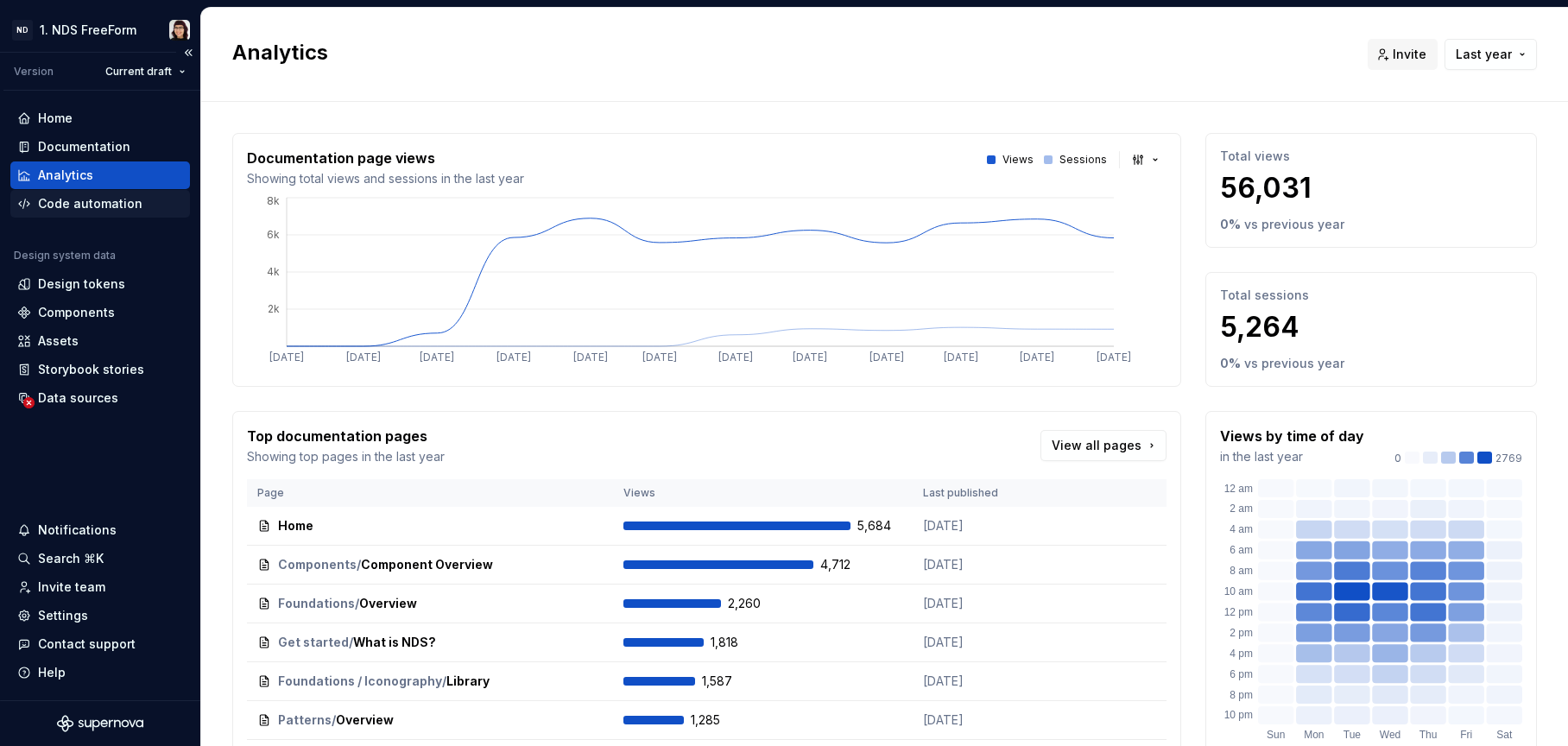
click at [60, 195] on div "Code automation" at bounding box center [90, 204] width 105 height 18
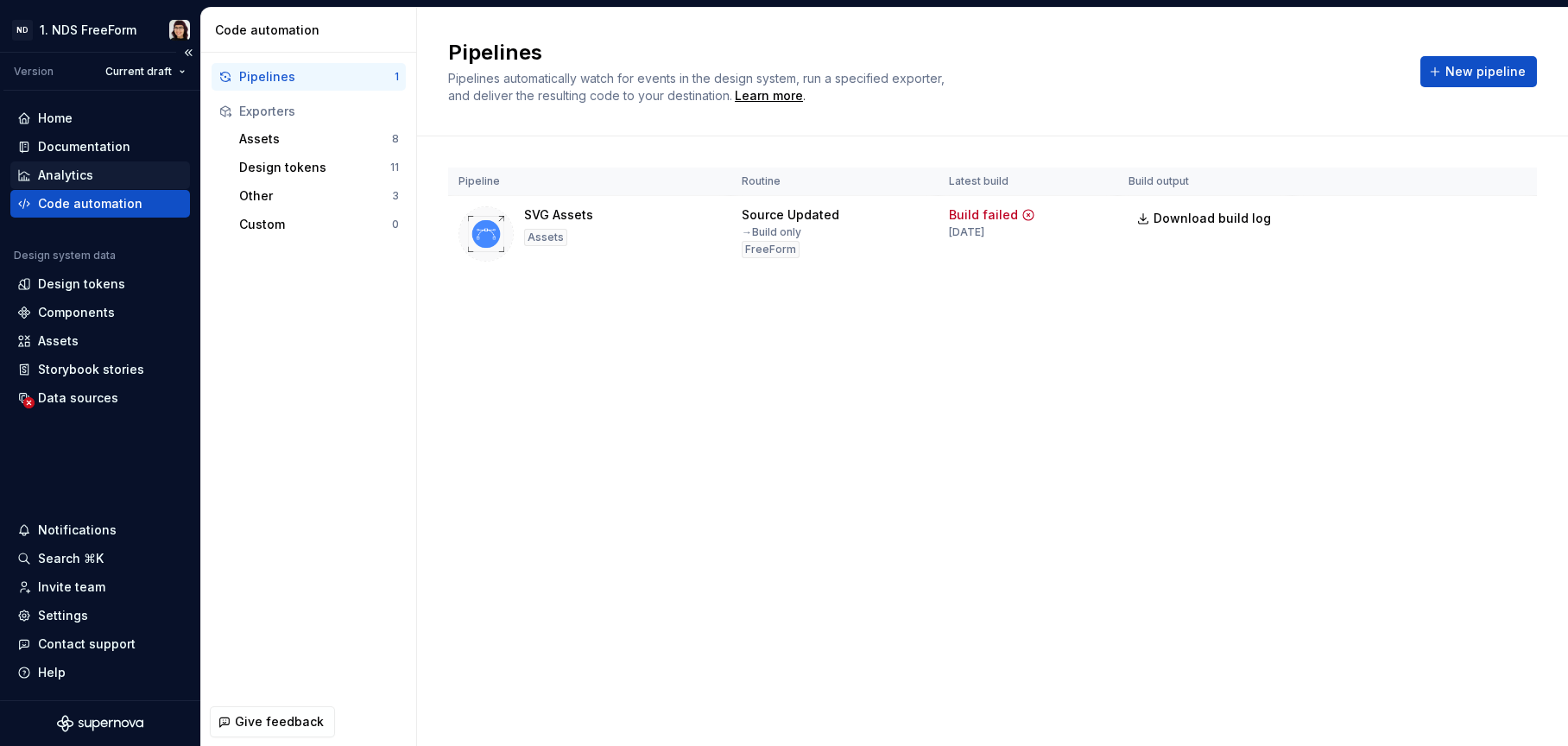
click at [51, 174] on div "Analytics" at bounding box center [66, 175] width 55 height 18
